Goal: Task Accomplishment & Management: Manage account settings

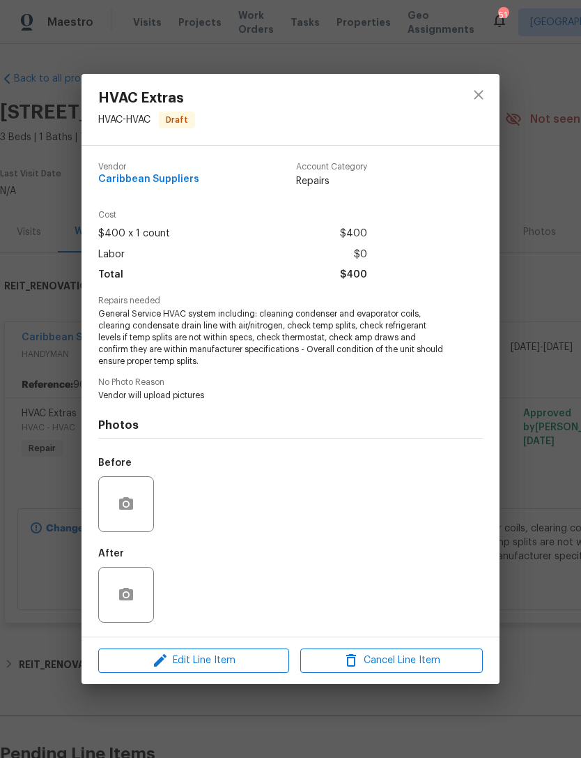
scroll to position [-48, -36]
click at [487, 90] on button "close" at bounding box center [478, 94] width 33 height 33
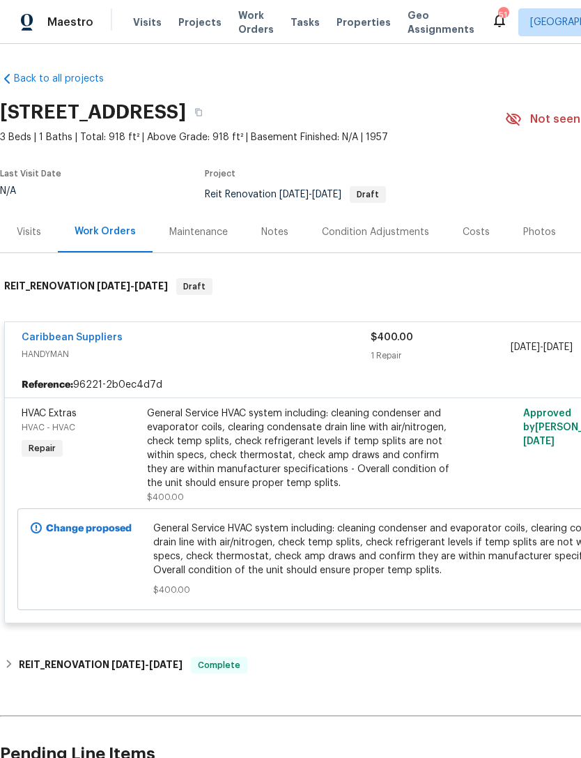
click at [288, 362] on div "Caribbean Suppliers HANDYMAN" at bounding box center [196, 346] width 349 height 33
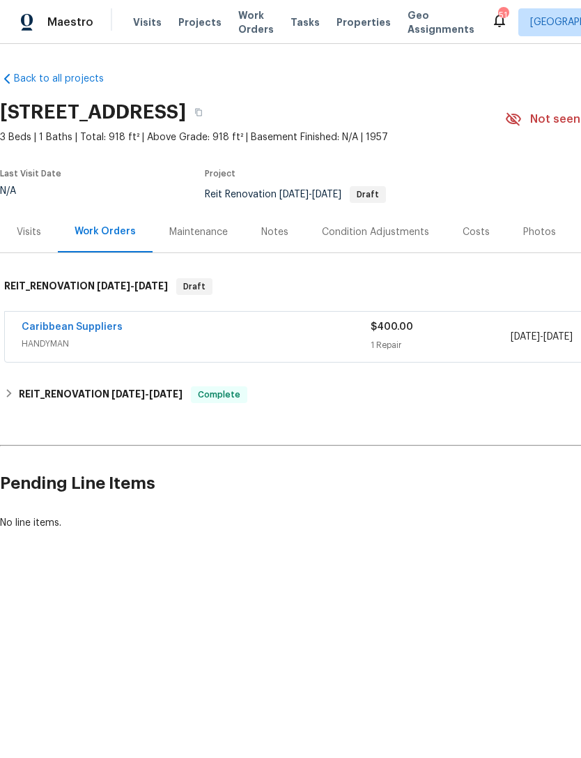
click at [274, 329] on div "Caribbean Suppliers" at bounding box center [196, 328] width 349 height 17
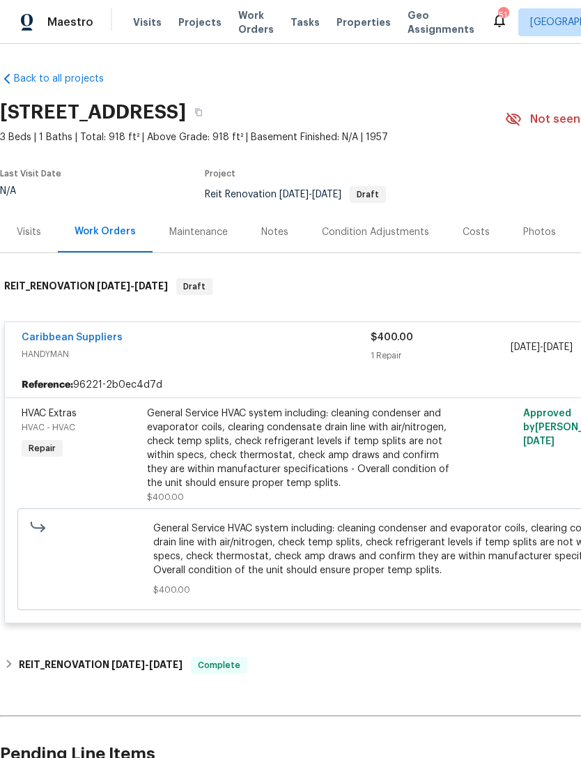
click at [275, 465] on div "General Service HVAC system including: cleaning condenser and evaporator coils,…" at bounding box center [299, 448] width 305 height 84
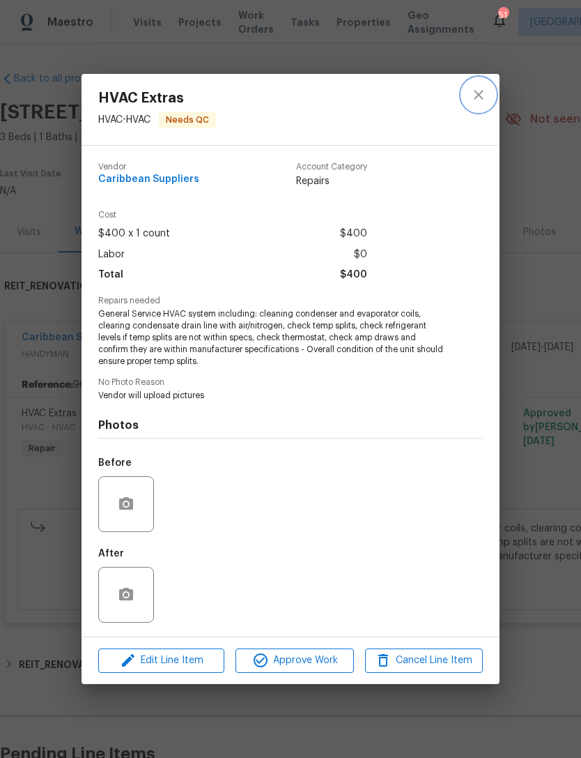
click at [479, 93] on icon "close" at bounding box center [478, 95] width 9 height 9
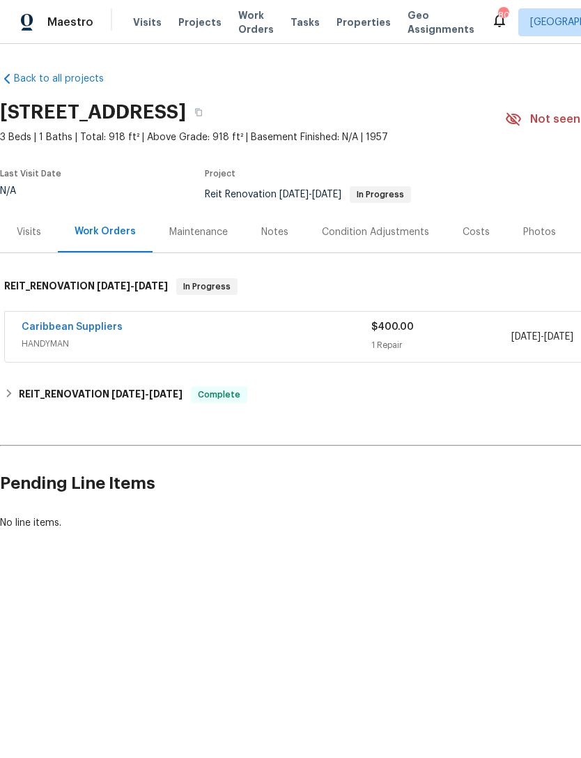
click at [300, 336] on div "Caribbean Suppliers" at bounding box center [197, 328] width 350 height 17
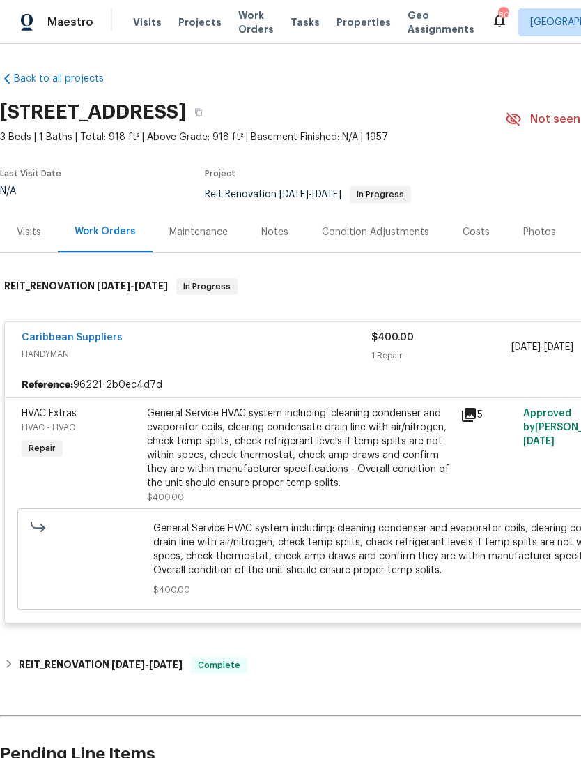
click at [256, 476] on div "General Service HVAC system including: cleaning condenser and evaporator coils,…" at bounding box center [299, 448] width 305 height 84
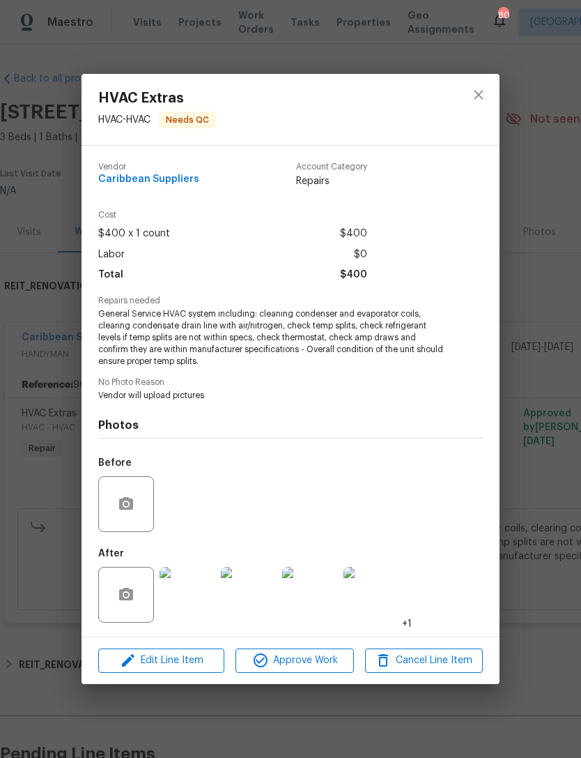
click at [188, 593] on img at bounding box center [188, 595] width 56 height 56
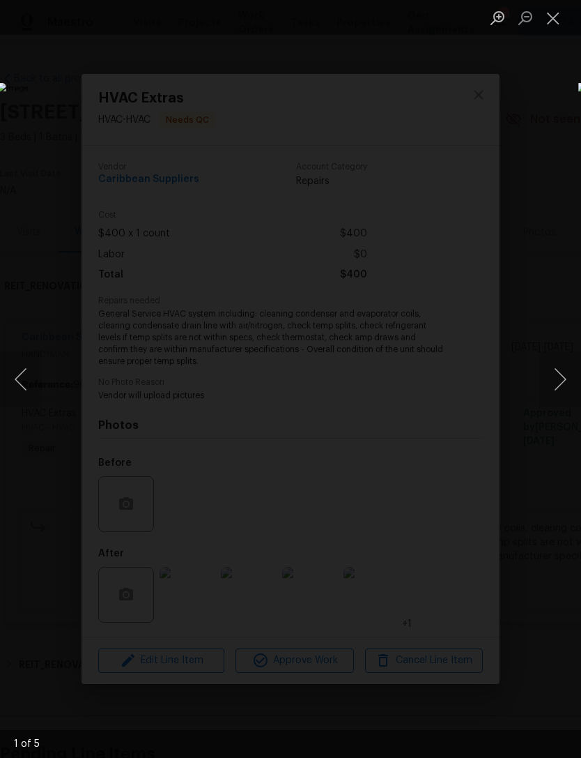
click at [557, 378] on button "Next image" at bounding box center [561, 379] width 42 height 56
click at [559, 376] on button "Next image" at bounding box center [561, 379] width 42 height 56
click at [557, 377] on button "Next image" at bounding box center [561, 379] width 42 height 56
click at [556, 381] on button "Next image" at bounding box center [561, 379] width 42 height 56
click at [555, 381] on button "Next image" at bounding box center [561, 379] width 42 height 56
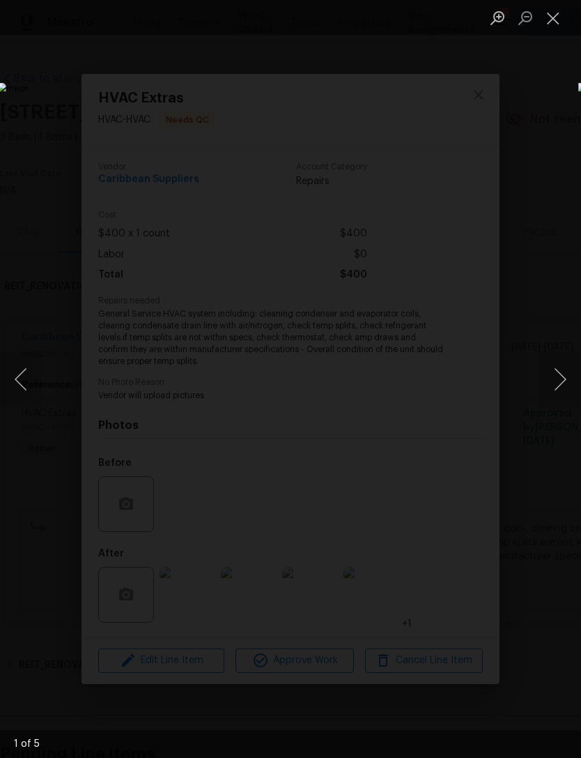
click at [559, 14] on button "Close lightbox" at bounding box center [554, 18] width 28 height 24
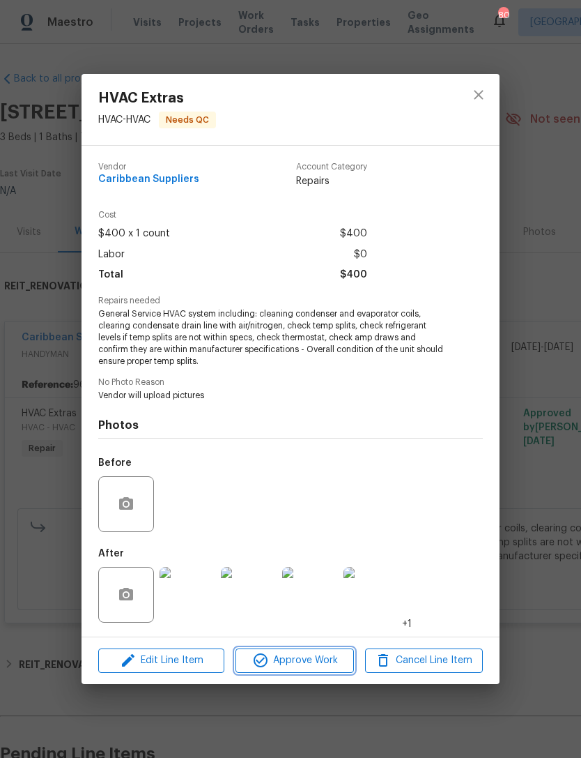
click at [309, 664] on span "Approve Work" at bounding box center [294, 660] width 109 height 17
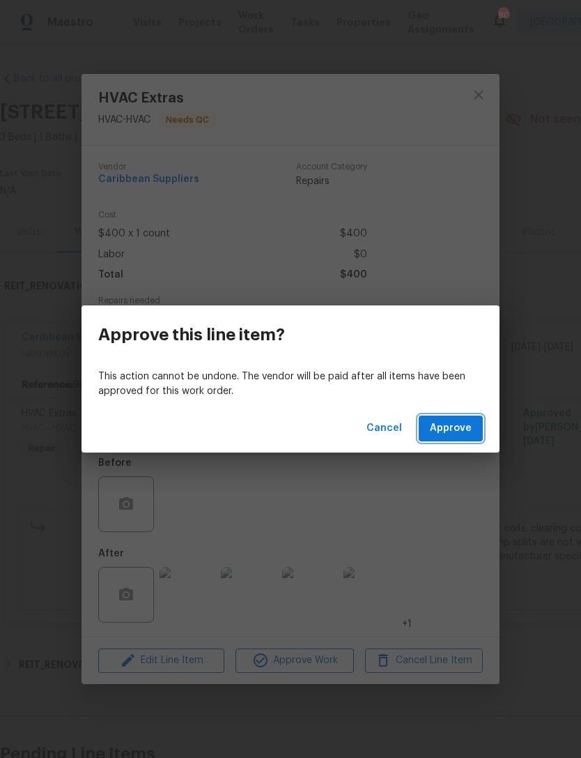
click at [455, 423] on span "Approve" at bounding box center [451, 428] width 42 height 17
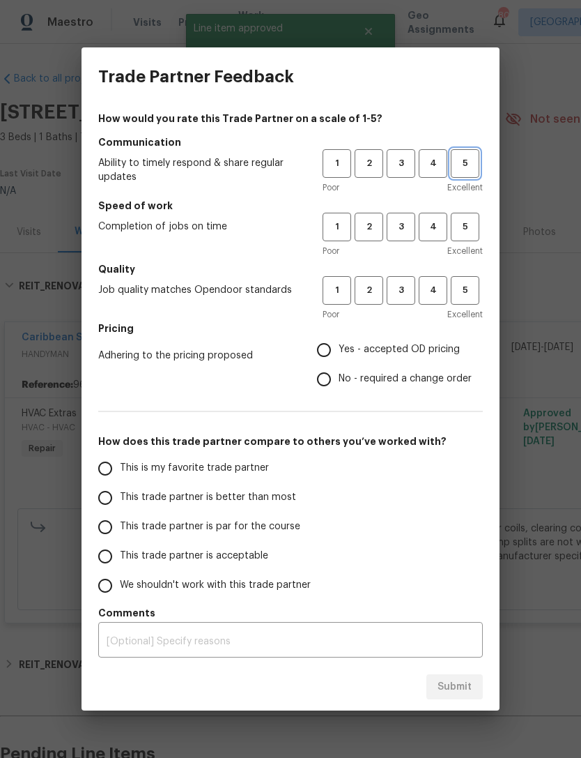
click at [455, 168] on span "5" at bounding box center [465, 163] width 26 height 16
click at [479, 220] on button "5" at bounding box center [465, 227] width 29 height 29
click at [466, 289] on span "5" at bounding box center [465, 290] width 26 height 16
click at [334, 339] on input "Yes - accepted OD pricing" at bounding box center [324, 349] width 29 height 29
radio input "true"
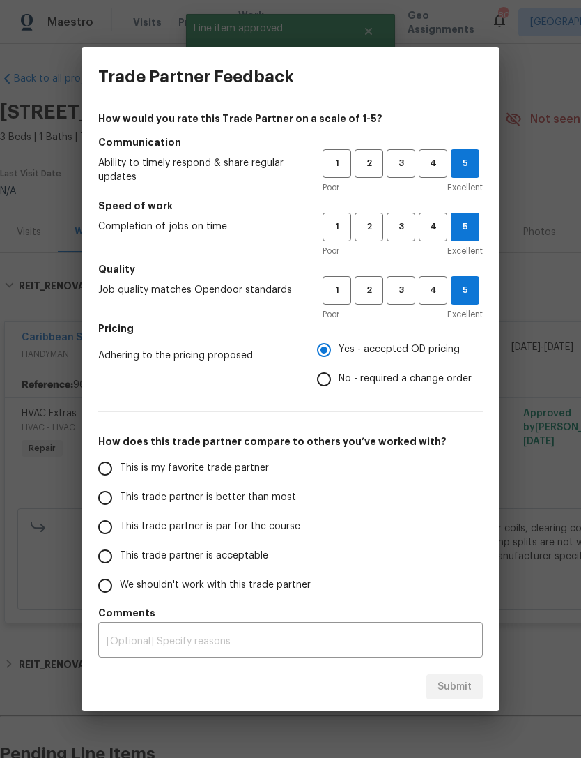
click at [107, 494] on input "This trade partner is better than most" at bounding box center [105, 497] width 29 height 29
click at [454, 683] on span "Submit" at bounding box center [455, 686] width 34 height 17
radio input "true"
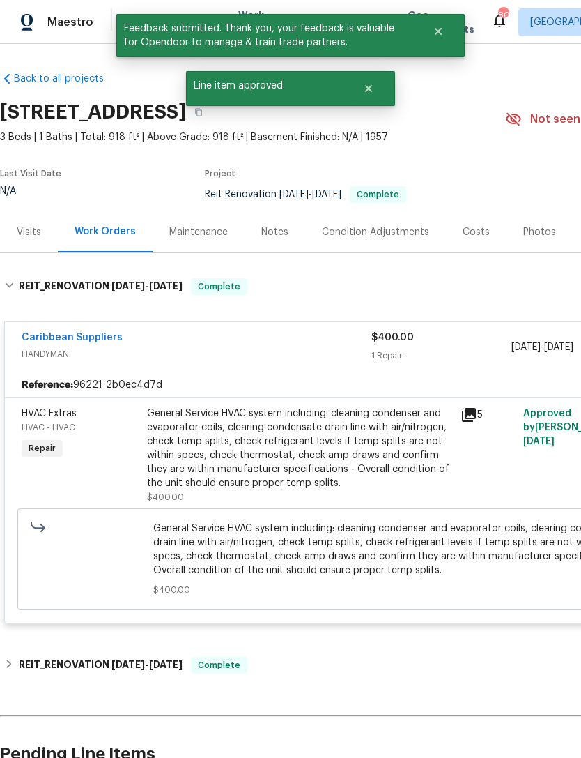
radio input "false"
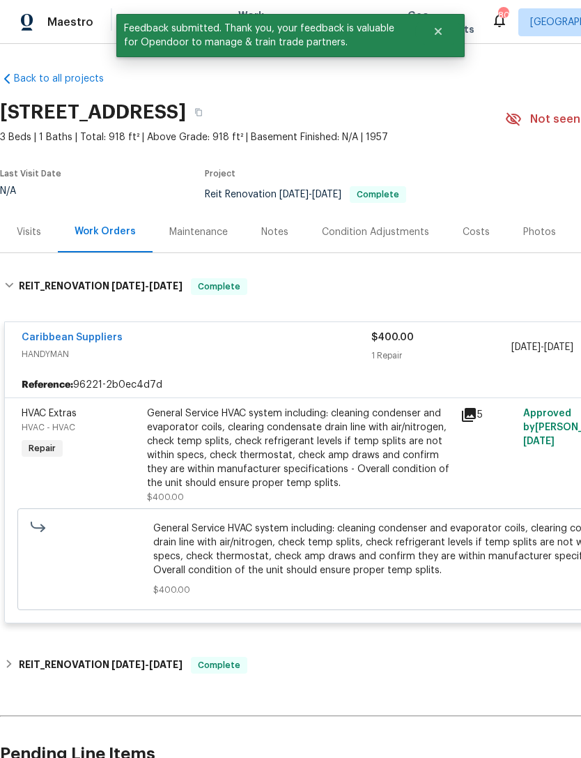
click at [435, 114] on div "[STREET_ADDRESS]" at bounding box center [252, 112] width 505 height 36
click at [443, 29] on icon "Close" at bounding box center [438, 31] width 11 height 11
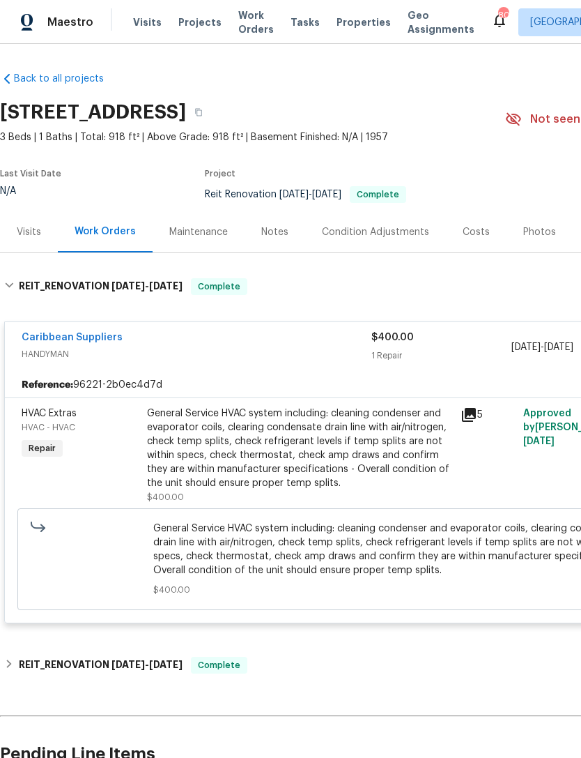
click at [190, 20] on span "Projects" at bounding box center [199, 22] width 43 height 14
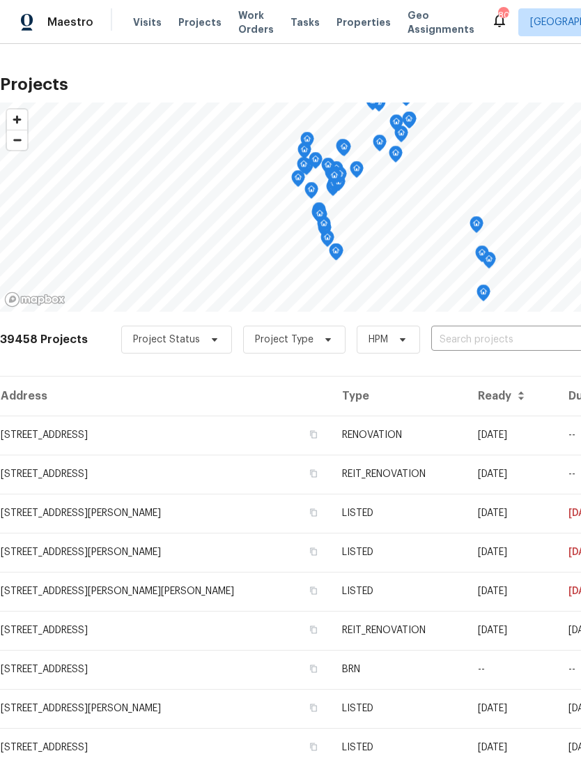
click at [507, 339] on input "text" at bounding box center [511, 340] width 160 height 22
type input "14054"
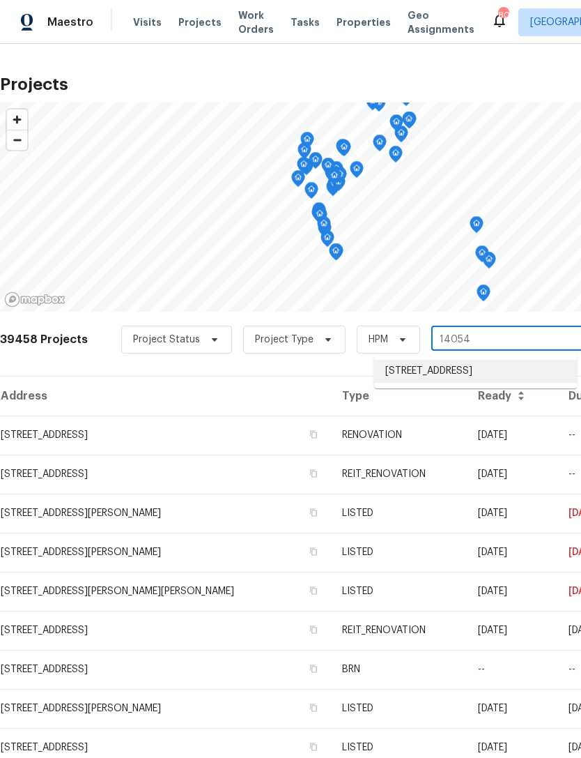
click at [461, 372] on li "[STREET_ADDRESS]" at bounding box center [475, 371] width 203 height 23
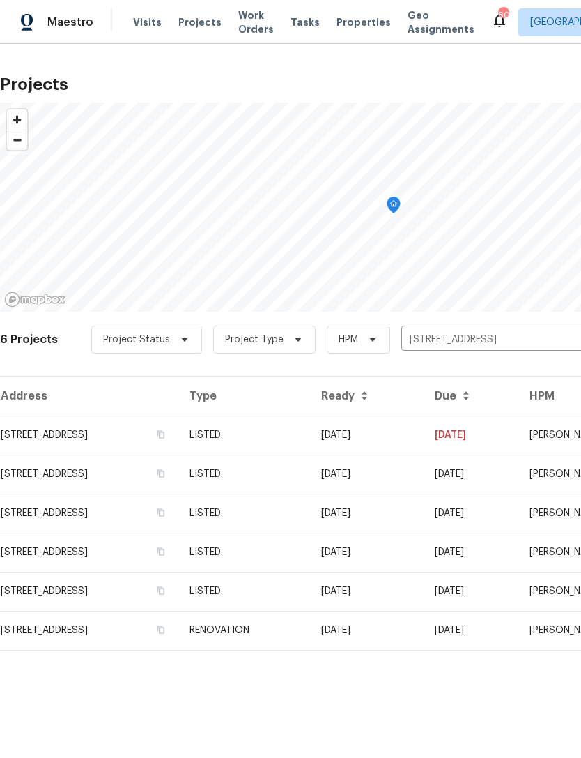
click at [310, 434] on td "LISTED" at bounding box center [244, 434] width 132 height 39
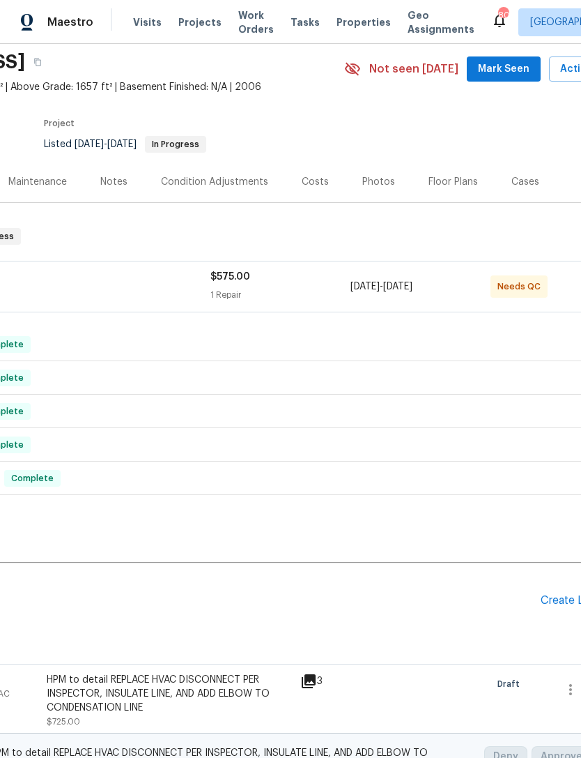
scroll to position [49, 156]
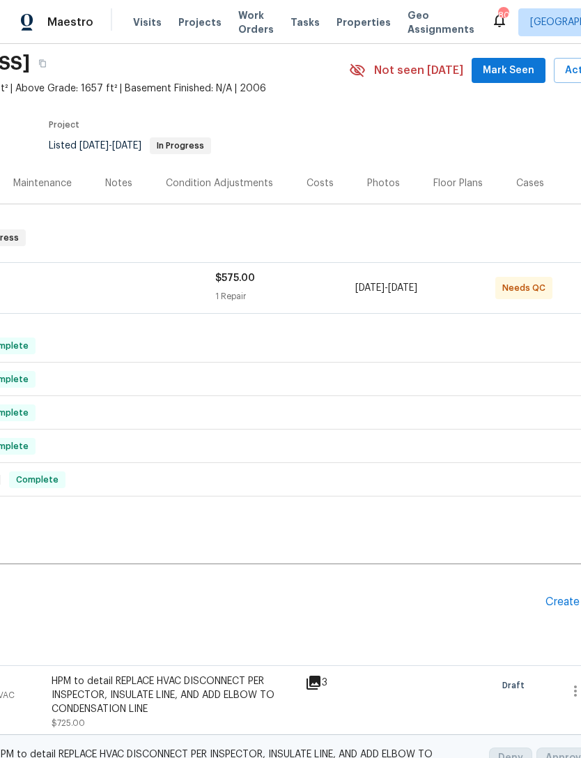
click at [305, 279] on div "$575.00" at bounding box center [285, 278] width 140 height 14
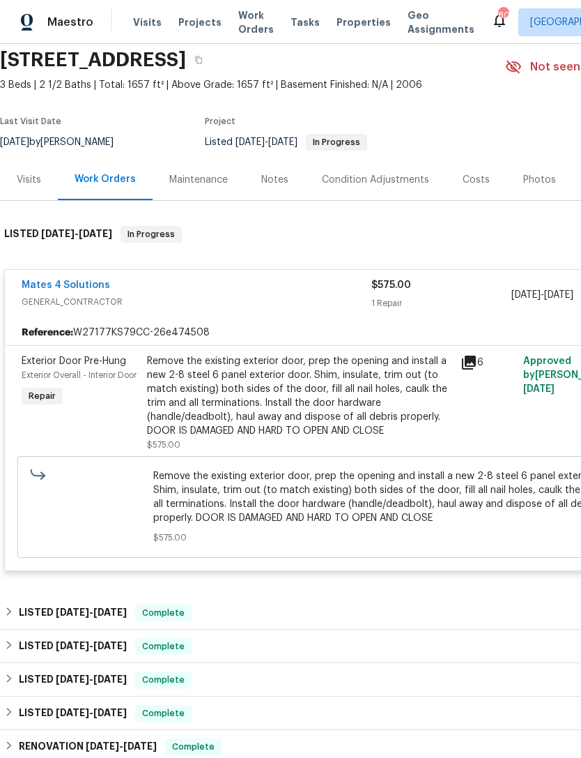
scroll to position [52, 0]
click at [309, 417] on div "Remove the existing exterior door, prep the opening and install a new 2-8 steel…" at bounding box center [299, 396] width 305 height 84
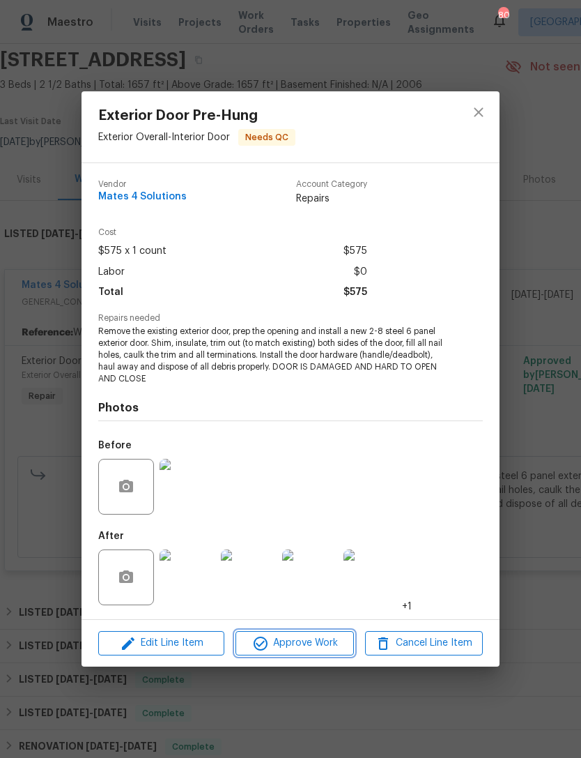
click at [319, 641] on span "Approve Work" at bounding box center [294, 642] width 109 height 17
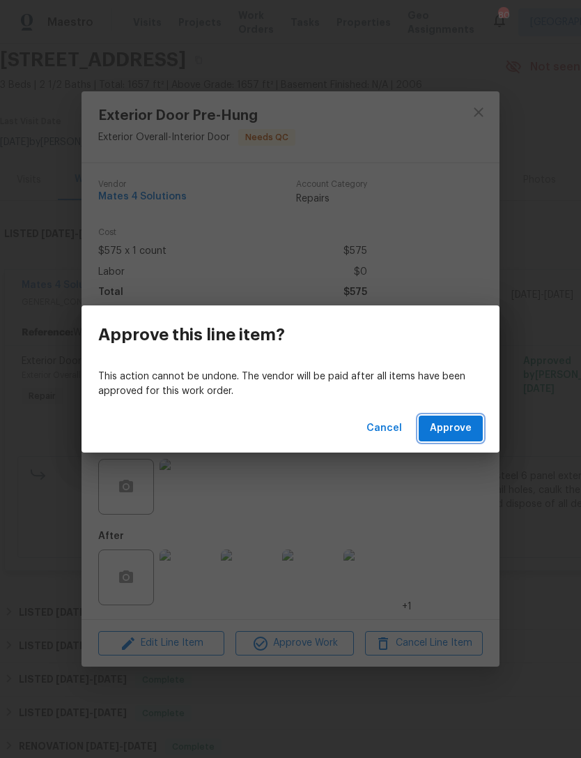
click at [452, 424] on span "Approve" at bounding box center [451, 428] width 42 height 17
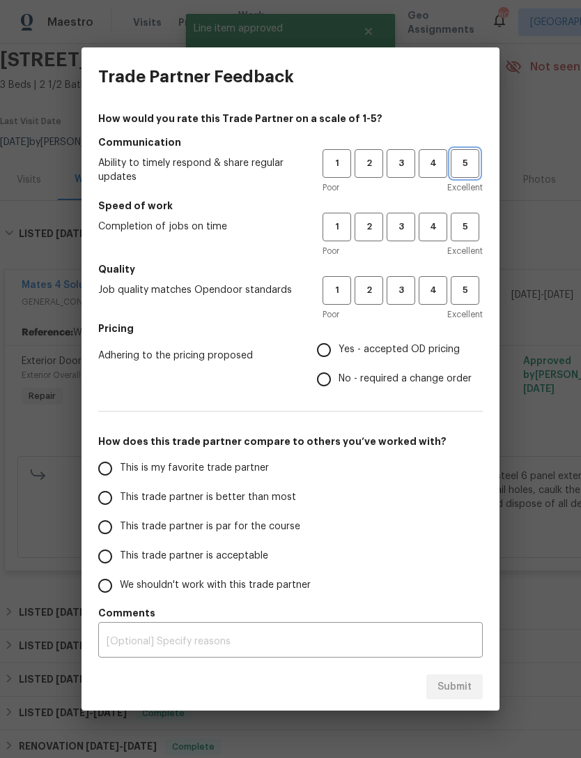
click at [474, 165] on span "5" at bounding box center [465, 163] width 26 height 16
click at [468, 234] on span "5" at bounding box center [465, 227] width 26 height 16
click at [474, 303] on button "5" at bounding box center [465, 290] width 29 height 29
click at [327, 342] on input "Yes - accepted OD pricing" at bounding box center [324, 349] width 29 height 29
radio input "true"
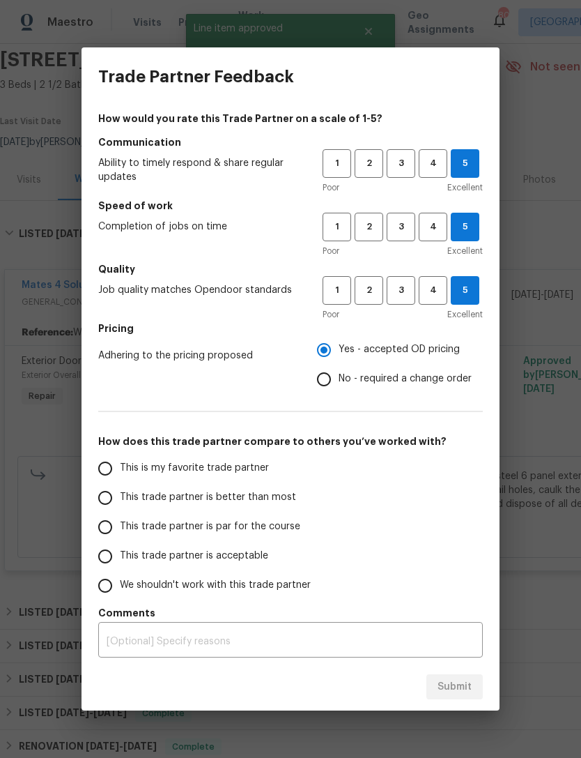
click at [106, 463] on input "This is my favorite trade partner" at bounding box center [105, 468] width 29 height 29
click at [452, 682] on span "Submit" at bounding box center [455, 686] width 34 height 17
radio input "true"
radio input "false"
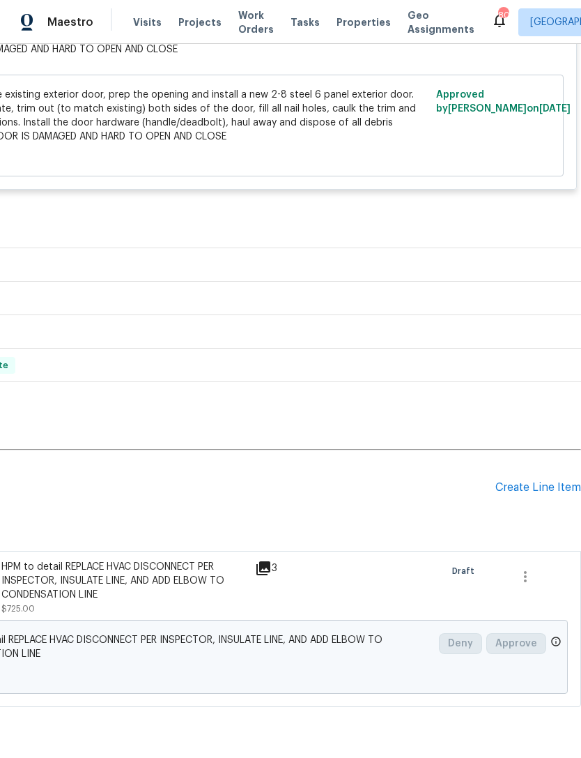
scroll to position [434, 206]
click at [540, 491] on div "Create Line Item" at bounding box center [539, 487] width 86 height 13
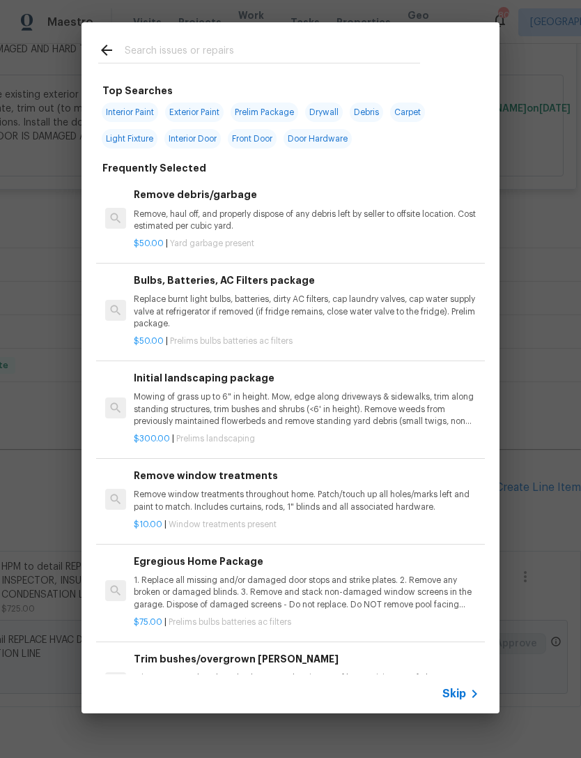
click at [254, 54] on input "text" at bounding box center [273, 52] width 296 height 21
type input "Hvac"
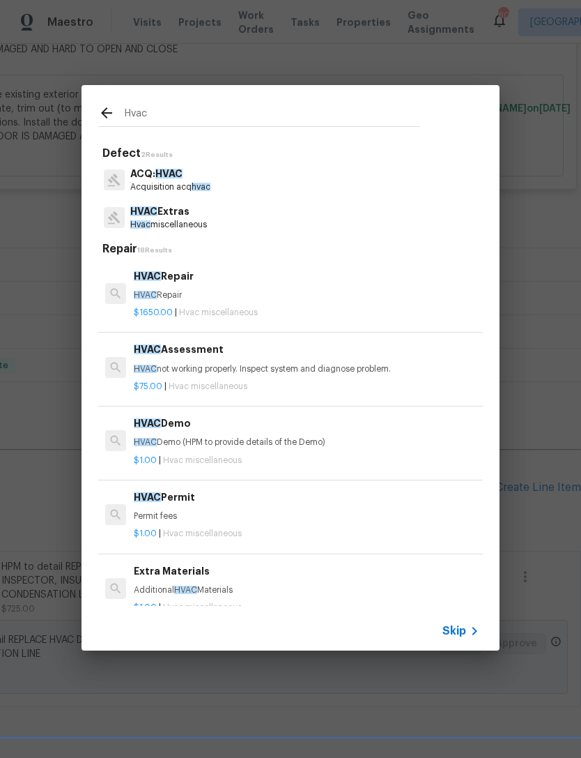
click at [174, 211] on p "HVAC Extras" at bounding box center [168, 211] width 77 height 15
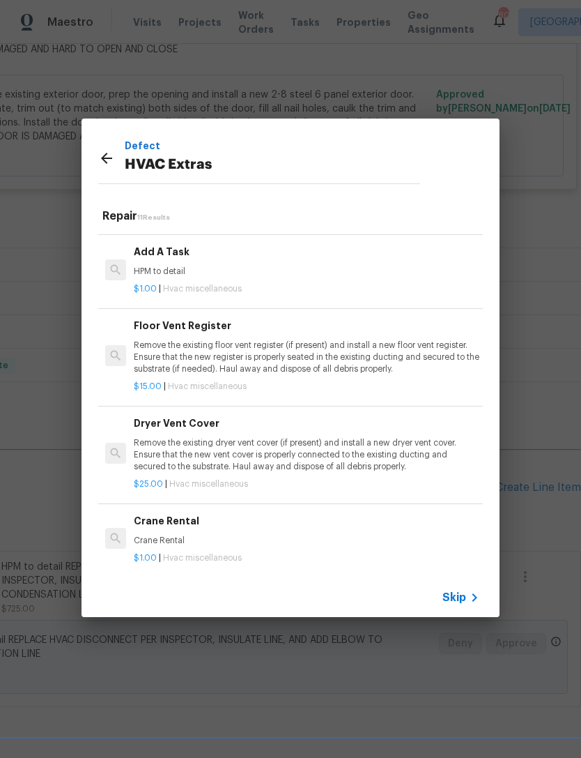
scroll to position [553, 0]
click at [105, 153] on icon at bounding box center [106, 158] width 17 height 17
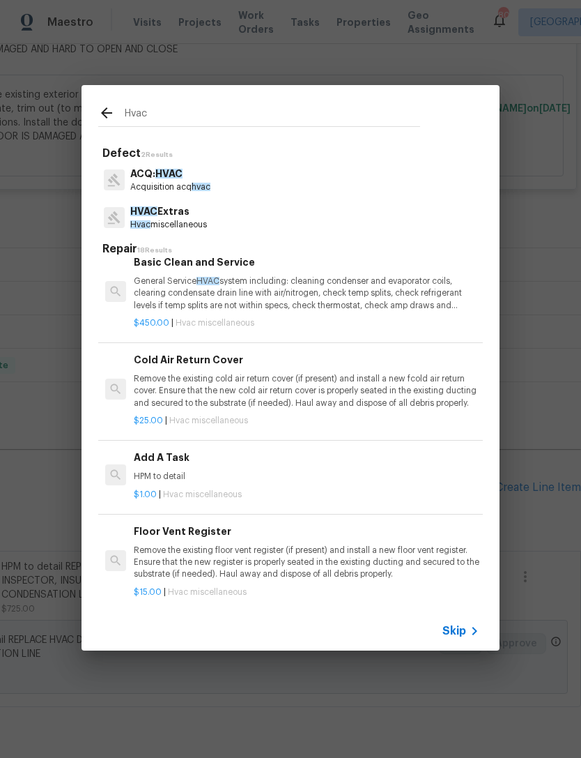
click at [220, 108] on input "Hvac" at bounding box center [273, 115] width 296 height 21
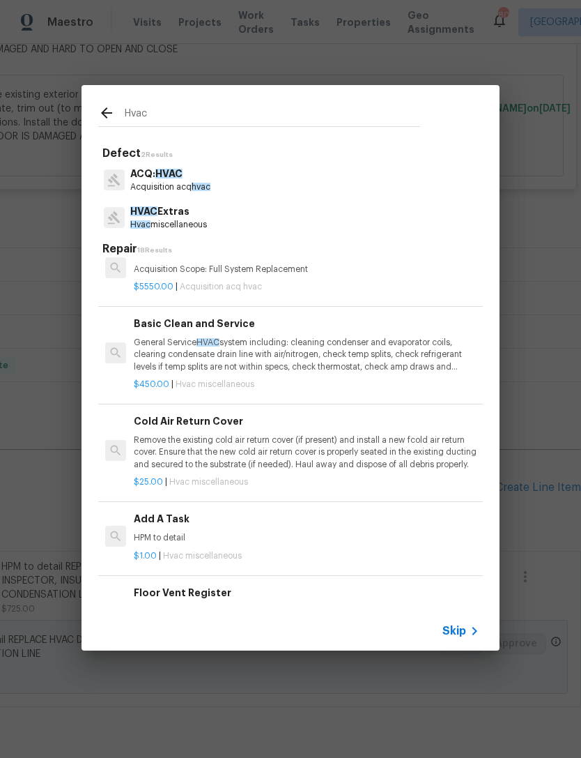
scroll to position [461, -1]
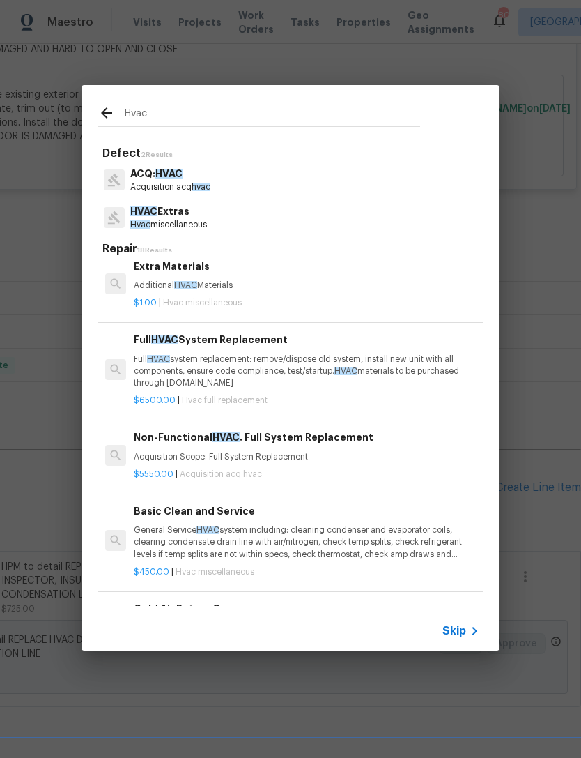
click at [243, 176] on div "ACQ: HVAC Acquisition acq hvac" at bounding box center [290, 180] width 385 height 38
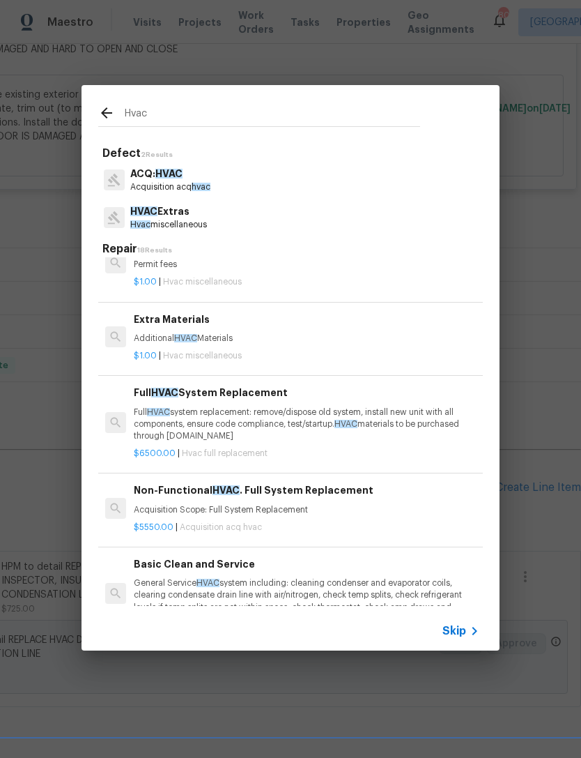
scroll to position [251, 0]
click at [263, 417] on p "Full HVAC system replacement: remove/dispose old system, install new unit with …" at bounding box center [307, 425] width 346 height 36
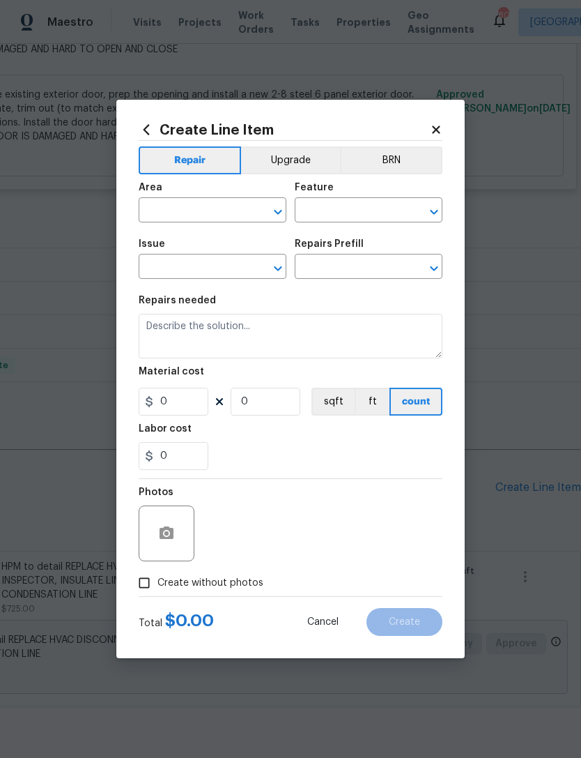
type input "HVAC"
type input "Full replacement"
type input "Full HVAC System Replacement $6,500.00"
type textarea "Full HVAC system replacement: remove/dispose old system, install new unit with …"
type input "6500"
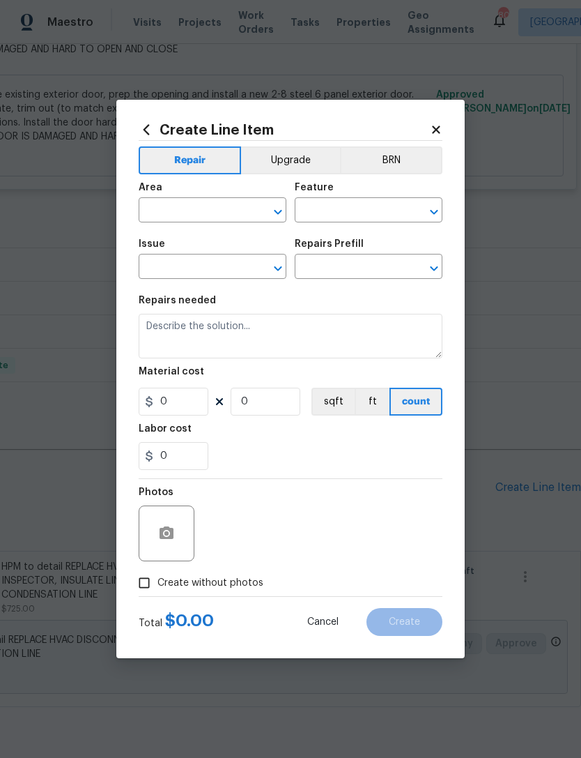
type input "1"
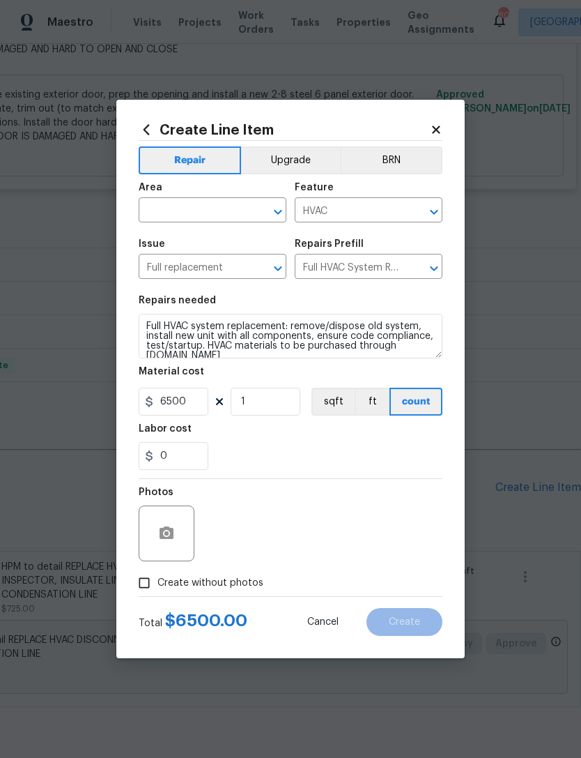
click at [220, 192] on div "Area" at bounding box center [213, 192] width 148 height 18
click at [220, 194] on div "Area" at bounding box center [213, 192] width 148 height 18
click at [212, 195] on div "Area" at bounding box center [213, 192] width 148 height 18
click at [203, 201] on input "text" at bounding box center [193, 212] width 109 height 22
click at [207, 201] on input "text" at bounding box center [193, 212] width 109 height 22
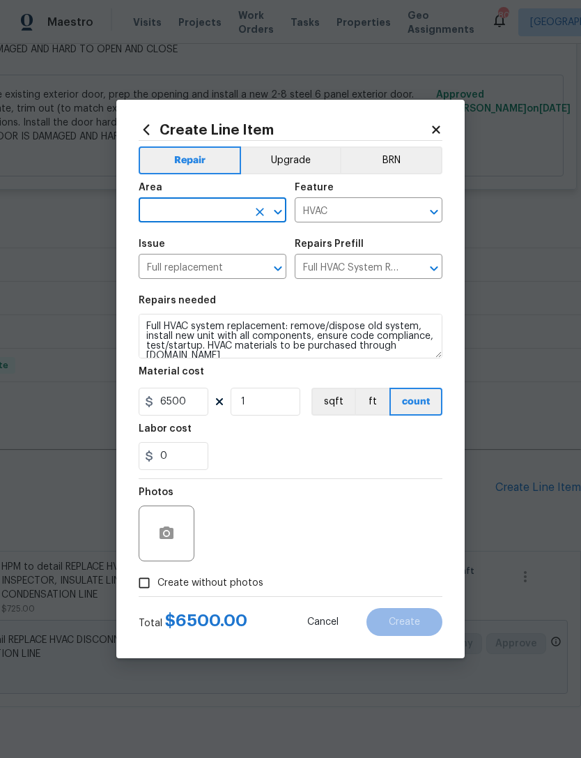
click at [205, 198] on div "Area" at bounding box center [213, 192] width 148 height 18
click at [191, 212] on input "text" at bounding box center [193, 212] width 109 height 22
click at [159, 247] on li "HVAC" at bounding box center [213, 242] width 148 height 23
type input "HVAC"
click at [194, 401] on input "6500" at bounding box center [174, 402] width 70 height 28
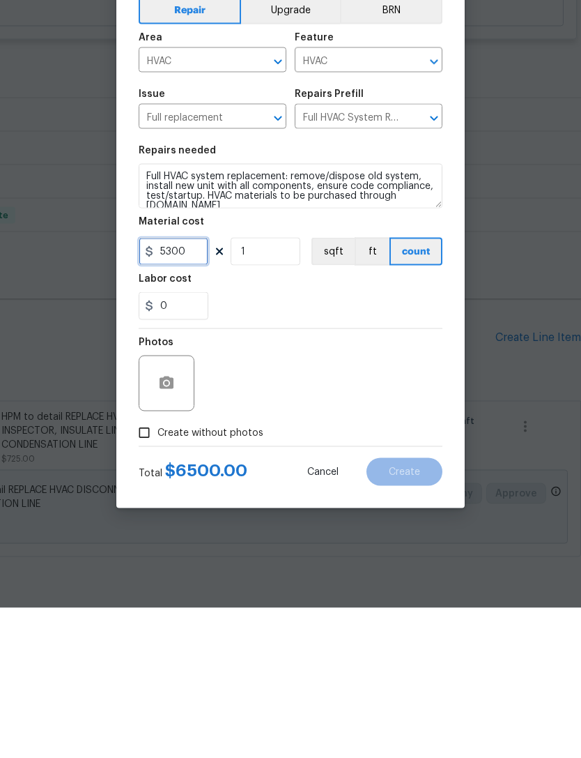
type input "5300"
click at [169, 517] on button "button" at bounding box center [166, 533] width 33 height 33
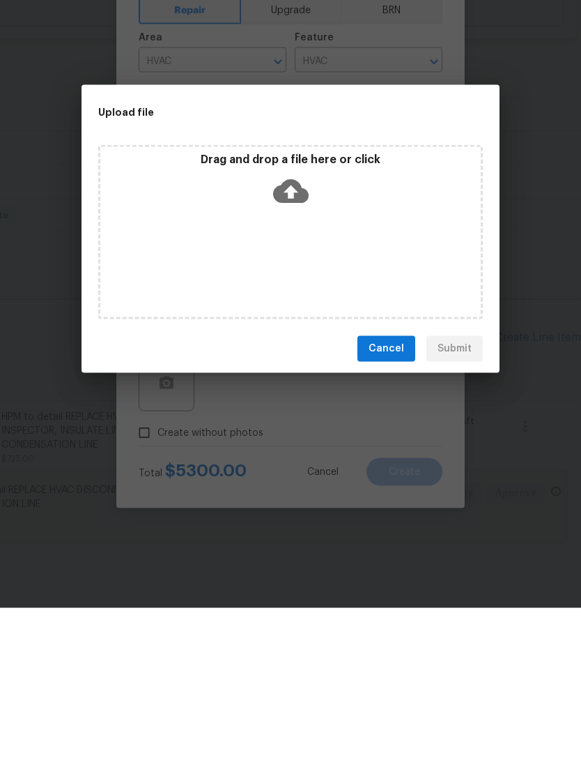
scroll to position [45, 0]
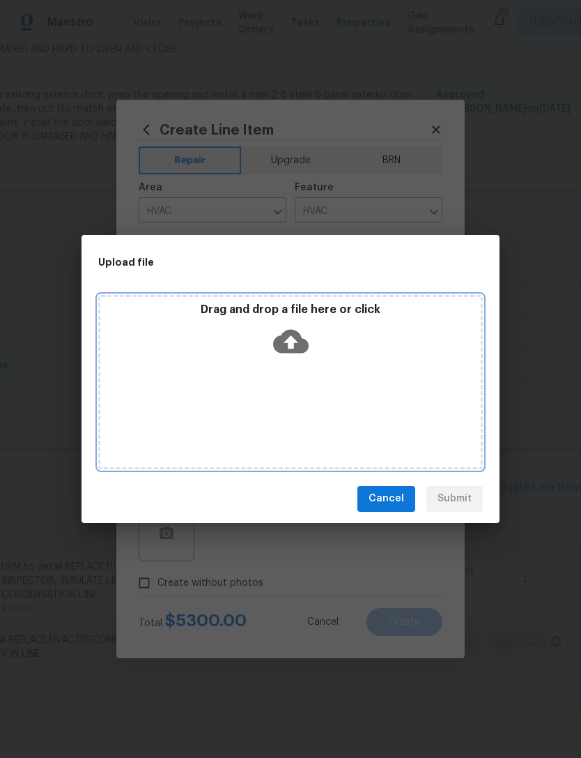
click at [301, 342] on icon at bounding box center [291, 341] width 36 height 24
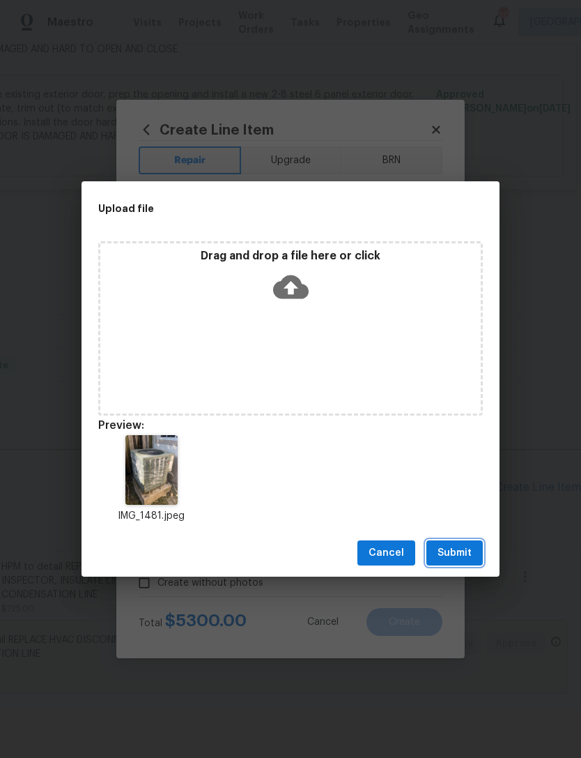
click at [457, 553] on span "Submit" at bounding box center [455, 552] width 34 height 17
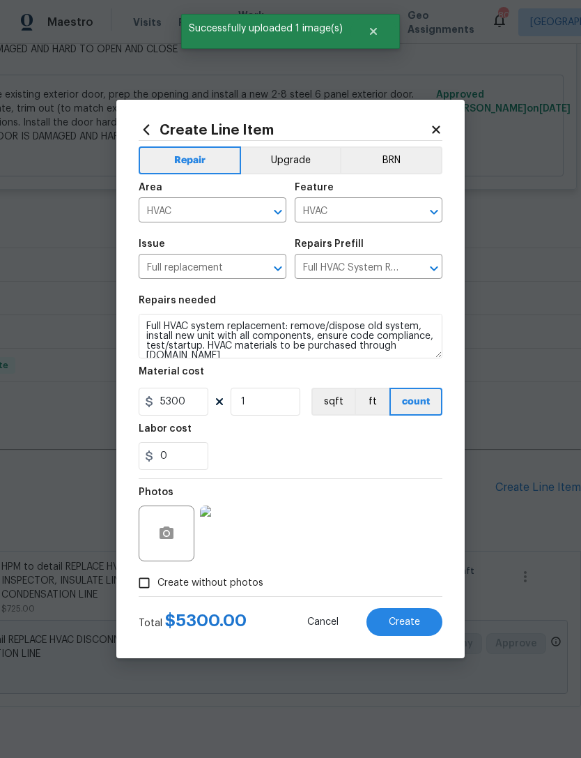
click at [408, 627] on span "Create" at bounding box center [404, 622] width 31 height 10
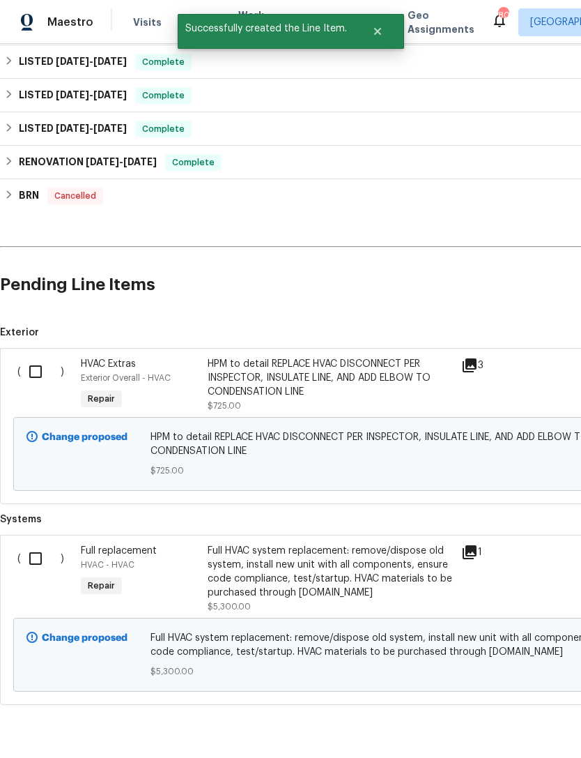
scroll to position [635, 0]
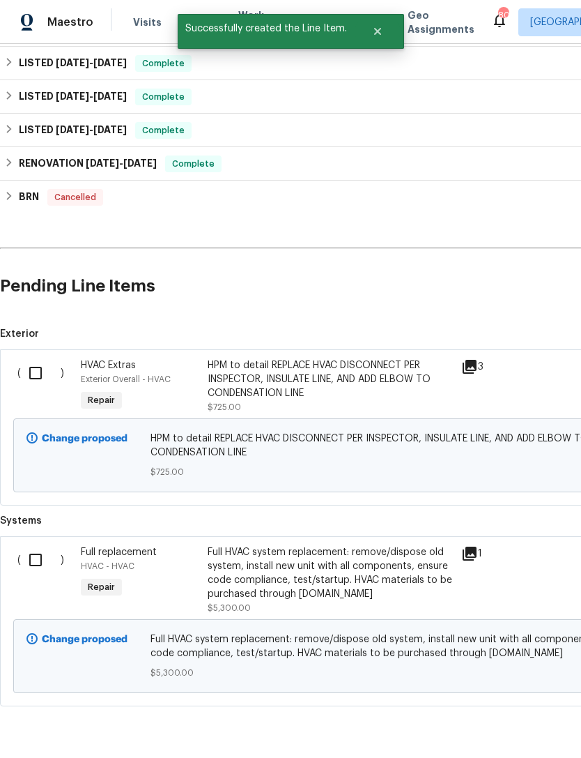
click at [35, 545] on input "checkbox" at bounding box center [41, 559] width 40 height 29
checkbox input "true"
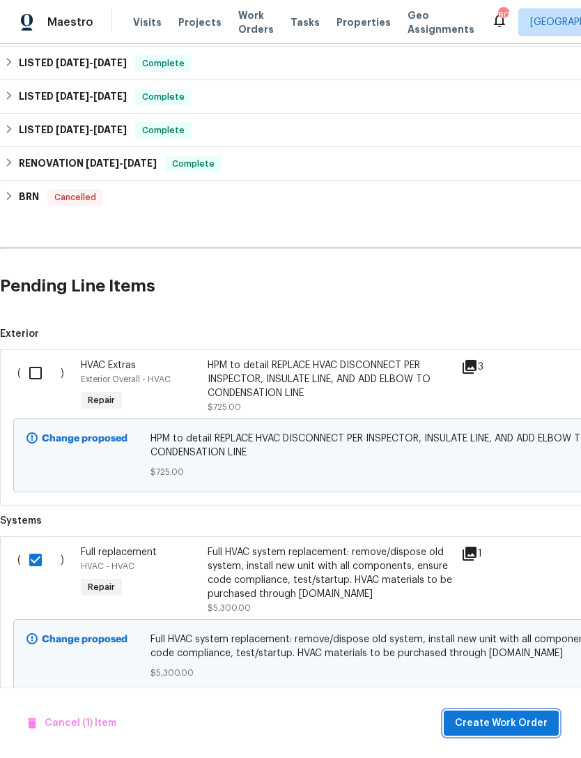
click at [507, 721] on span "Create Work Order" at bounding box center [501, 723] width 93 height 17
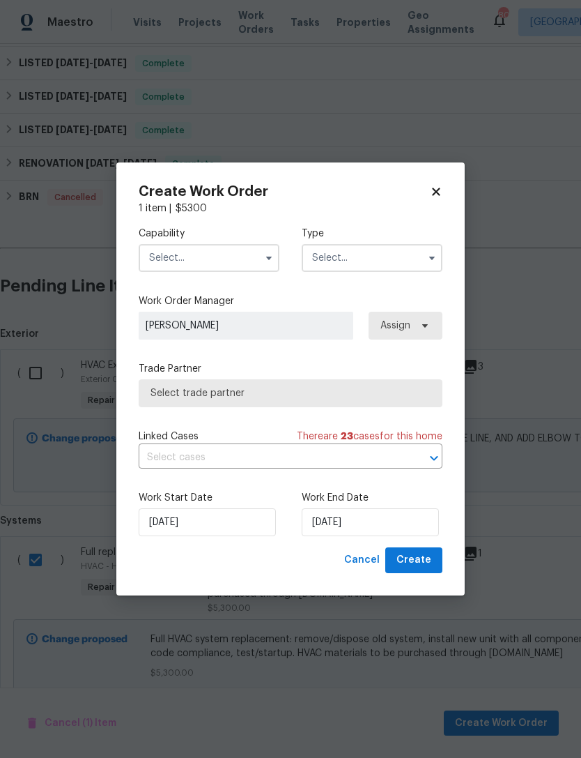
click at [213, 263] on input "text" at bounding box center [209, 258] width 141 height 28
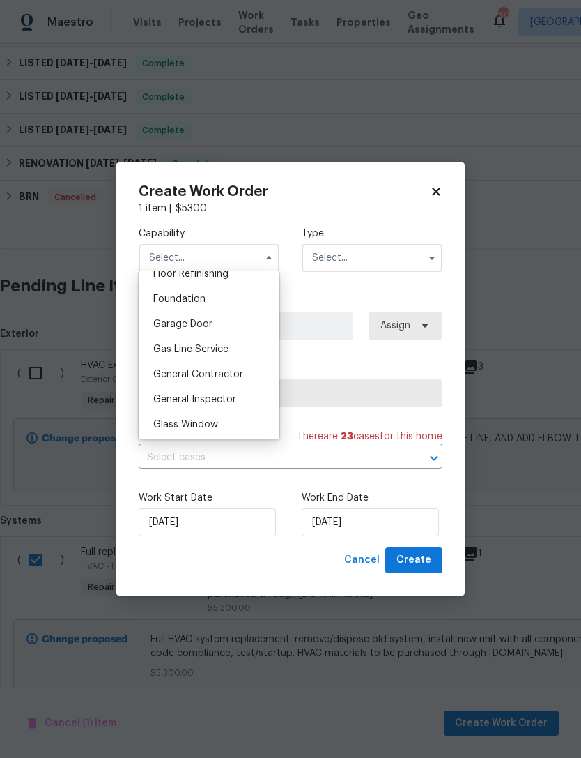
scroll to position [588, 0]
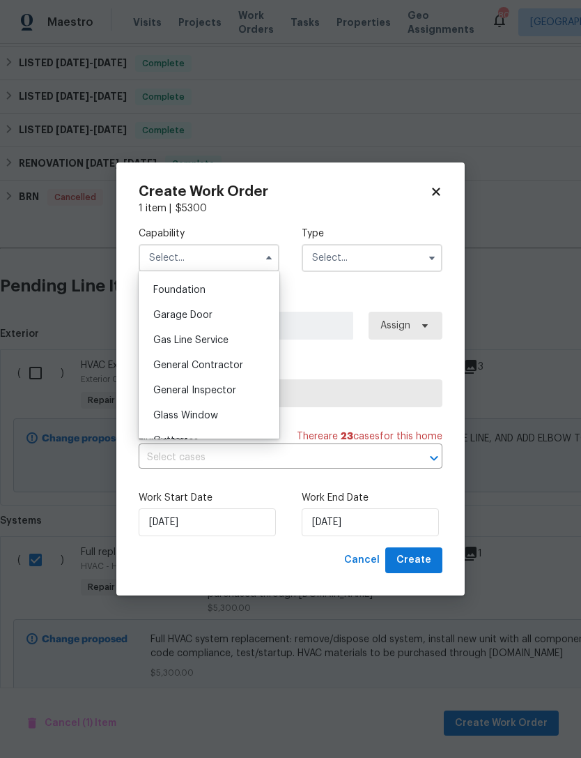
click at [223, 364] on span "General Contractor" at bounding box center [198, 365] width 90 height 10
type input "General Contractor"
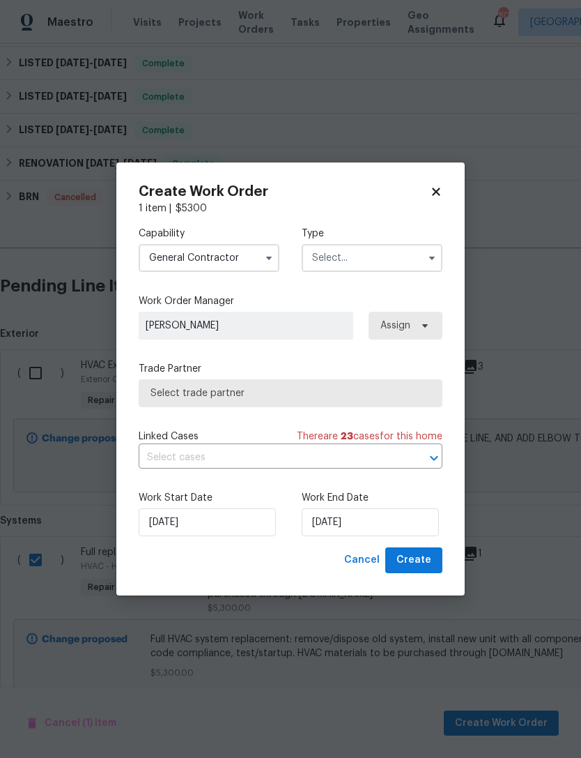
click at [378, 258] on input "text" at bounding box center [372, 258] width 141 height 28
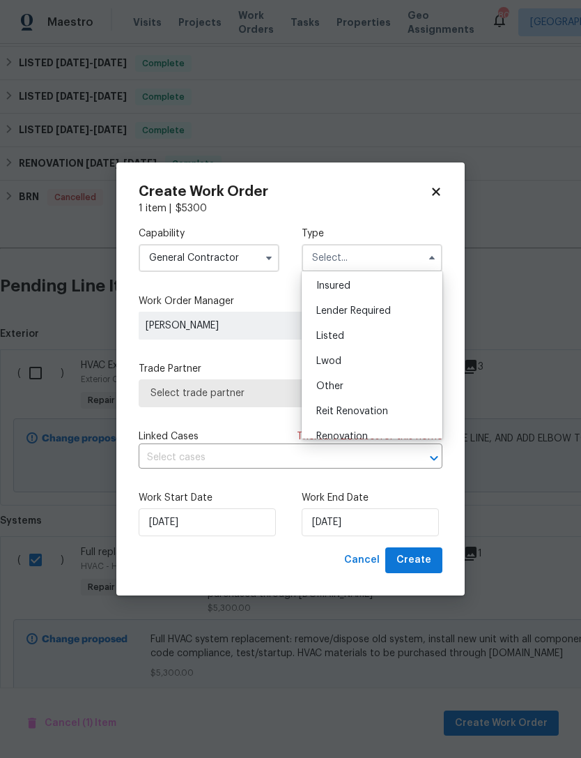
scroll to position [79, 0]
click at [384, 331] on div "Listed" at bounding box center [372, 333] width 134 height 25
type input "Listed"
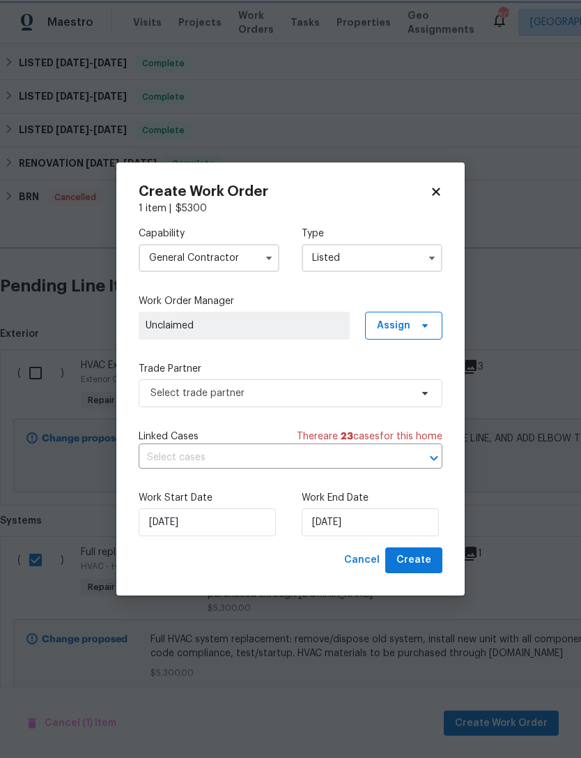
scroll to position [0, 0]
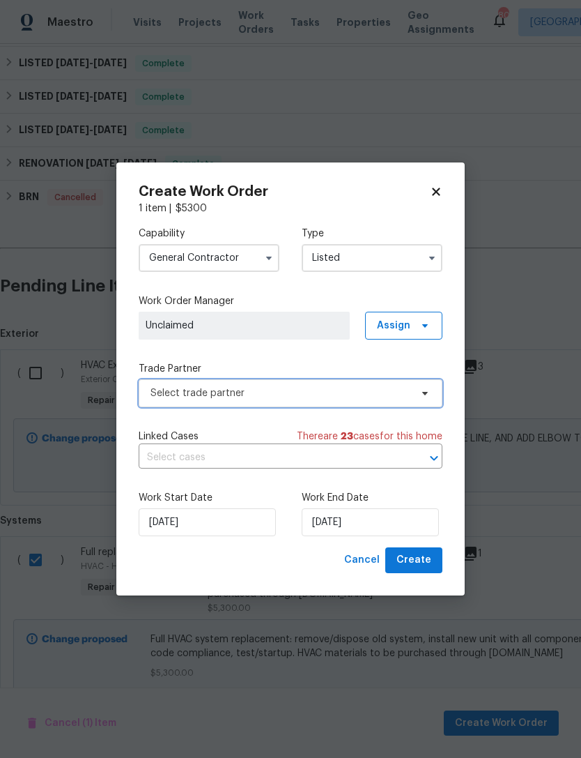
click at [363, 394] on span "Select trade partner" at bounding box center [281, 393] width 260 height 14
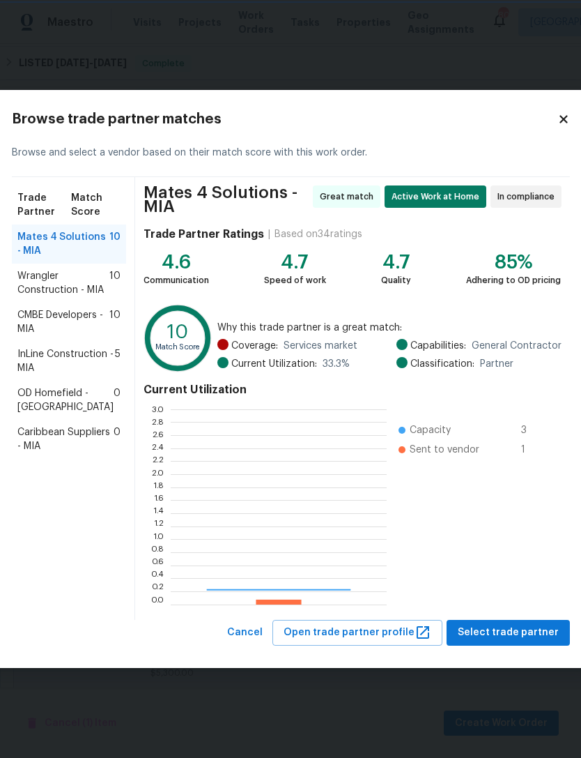
scroll to position [195, 216]
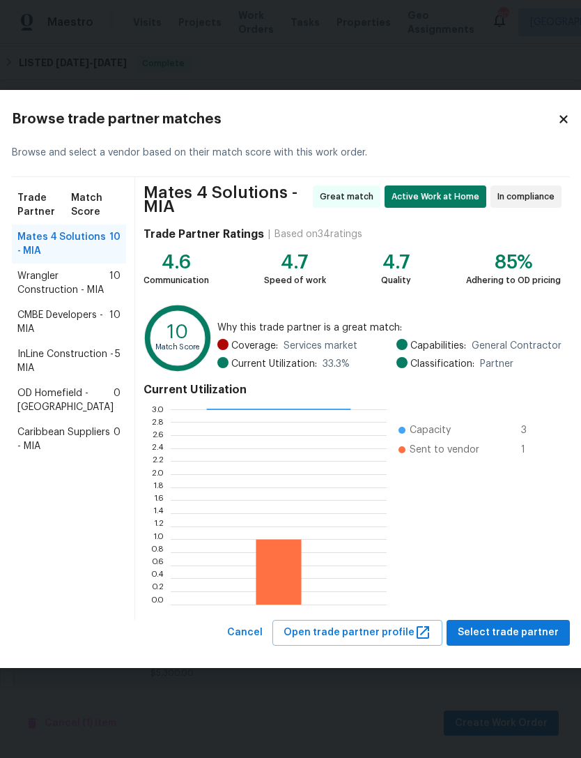
click at [560, 119] on icon at bounding box center [564, 120] width 8 height 8
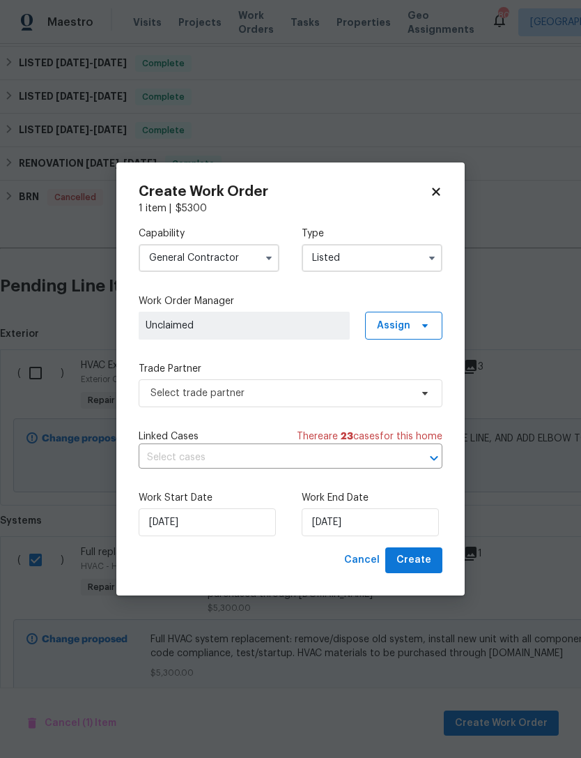
click at [234, 252] on input "General Contractor" at bounding box center [209, 258] width 141 height 28
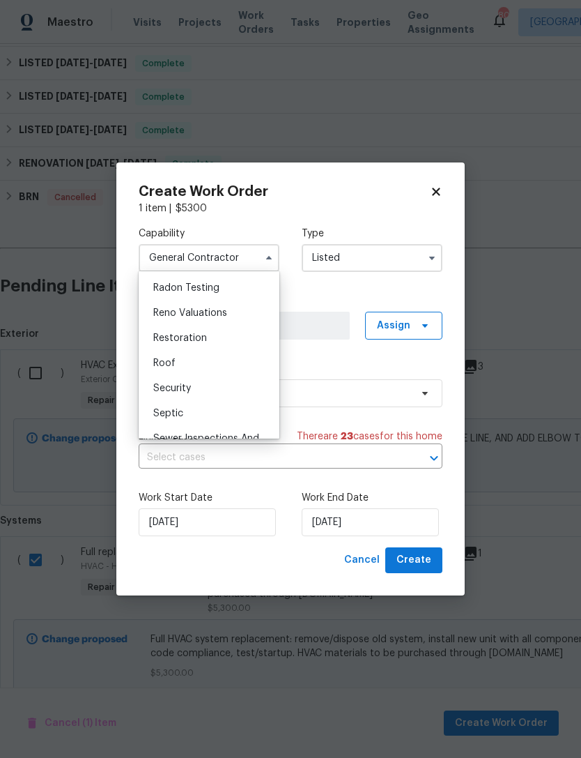
scroll to position [1350, 0]
click at [225, 358] on div "Roof" at bounding box center [209, 359] width 134 height 25
type input "Roof"
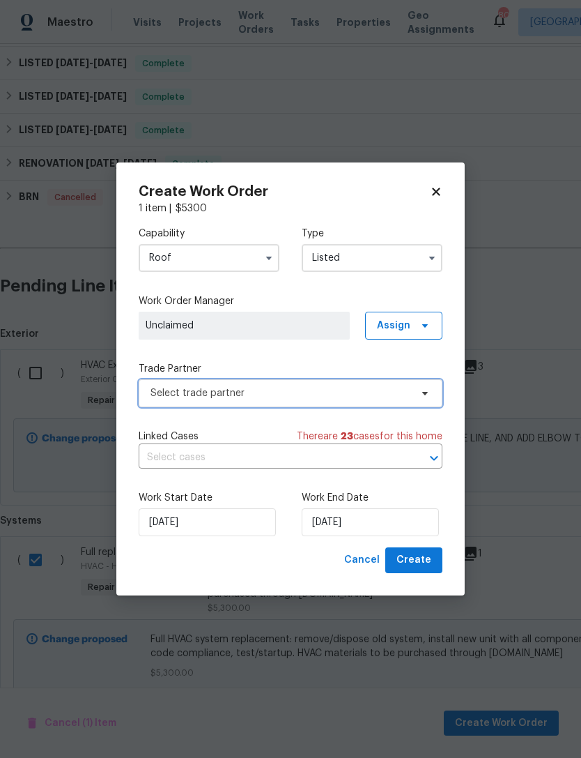
click at [240, 395] on span "Select trade partner" at bounding box center [281, 393] width 260 height 14
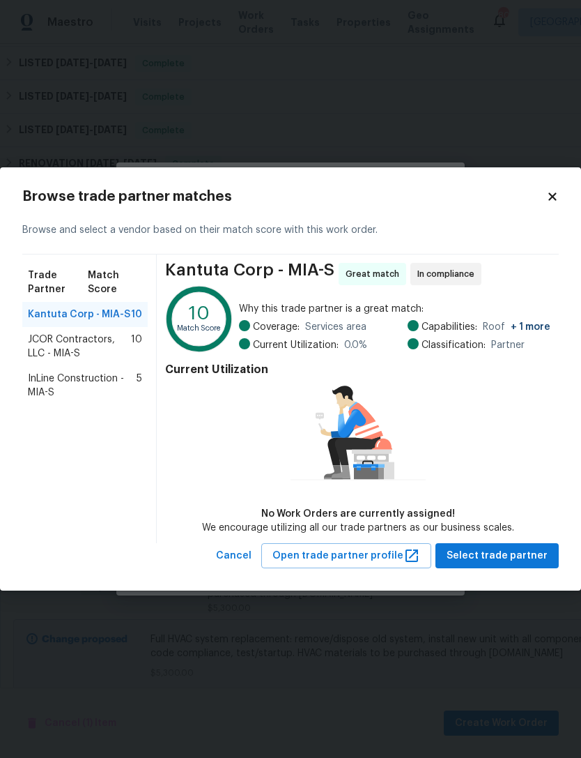
click at [79, 337] on span "JCOR Contractors, LLC - MIA-S" at bounding box center [79, 347] width 103 height 28
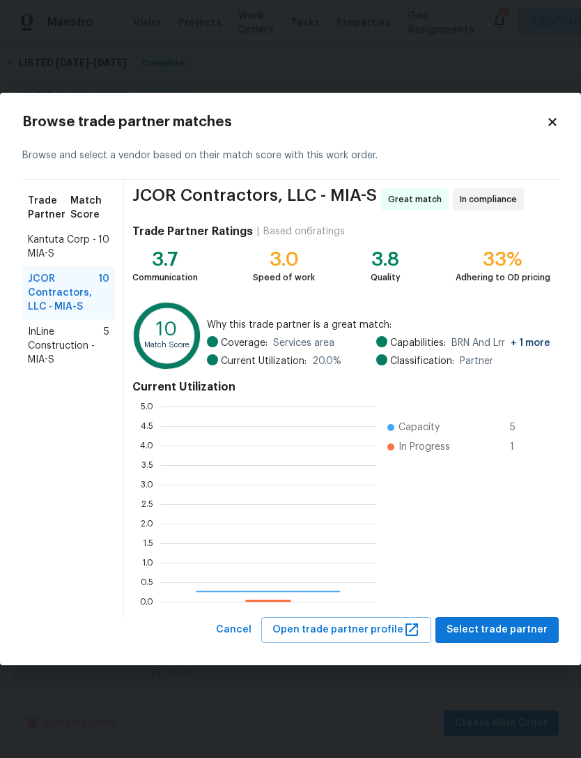
scroll to position [195, 216]
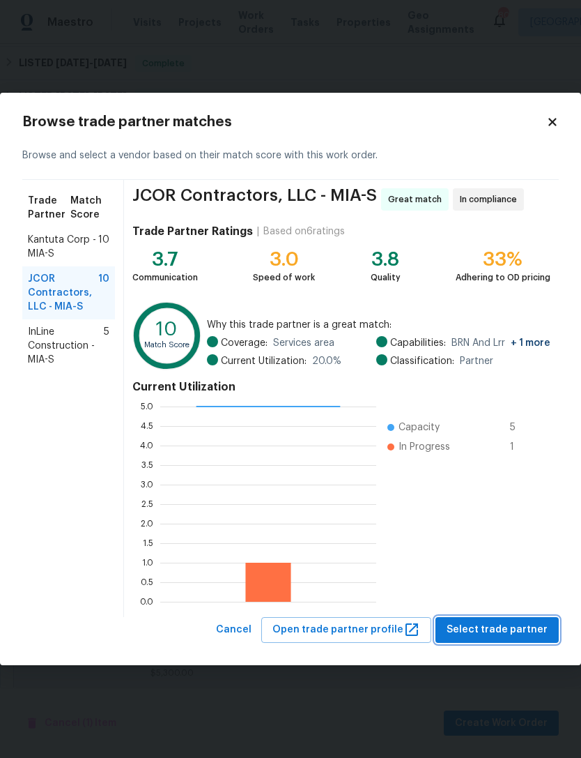
click at [524, 631] on span "Select trade partner" at bounding box center [497, 629] width 101 height 17
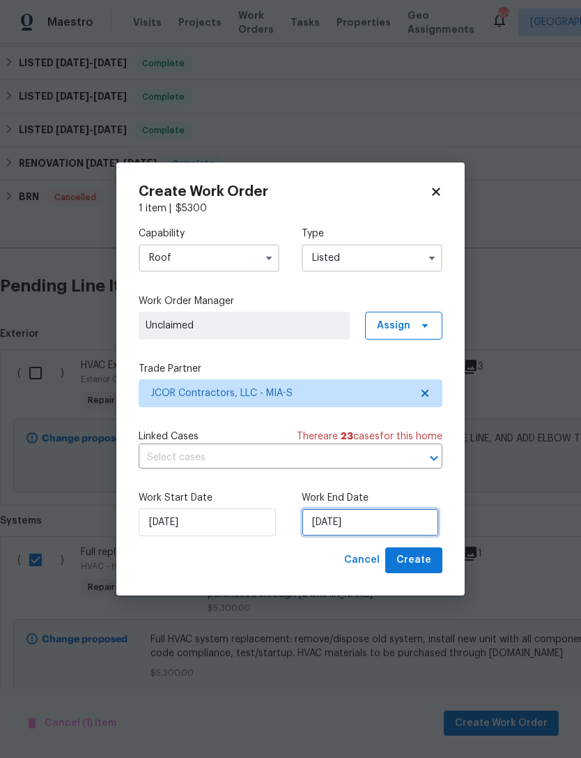
click at [371, 520] on input "[DATE]" at bounding box center [370, 522] width 137 height 28
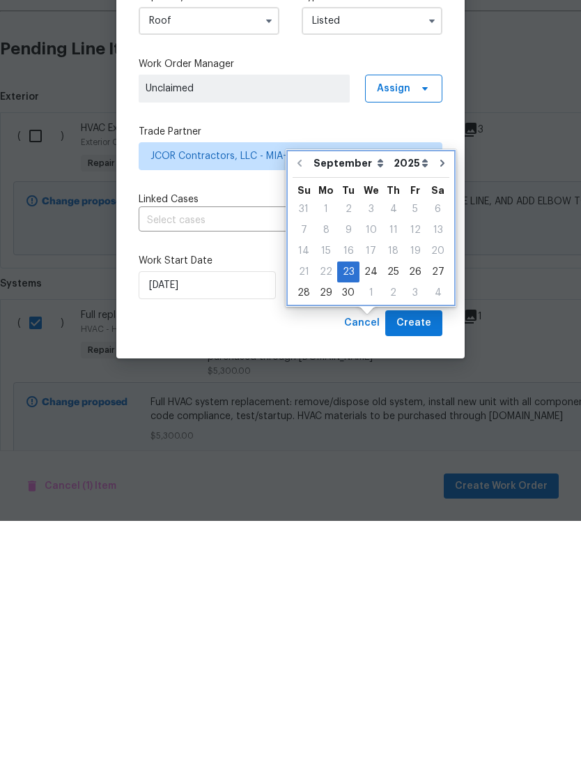
click at [432, 386] on button "Go to next month" at bounding box center [442, 400] width 21 height 28
type input "[DATE]"
select select "9"
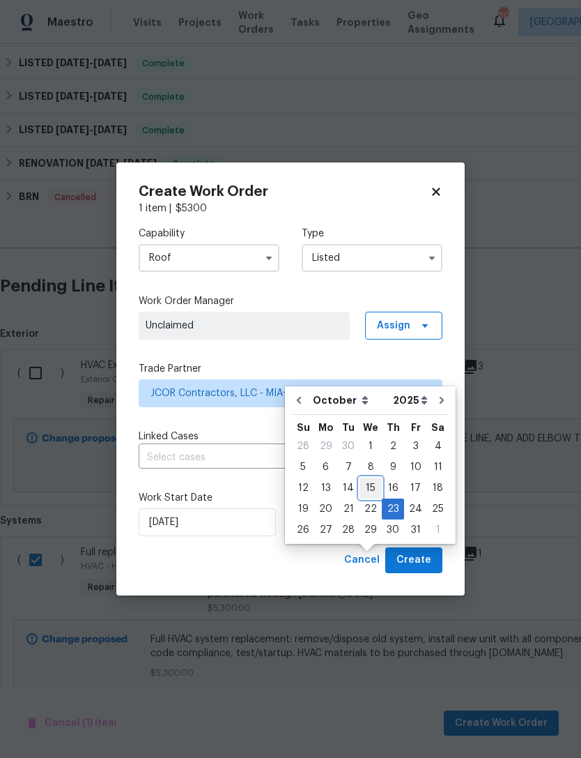
click at [370, 478] on div "15" at bounding box center [371, 488] width 22 height 20
type input "[DATE]"
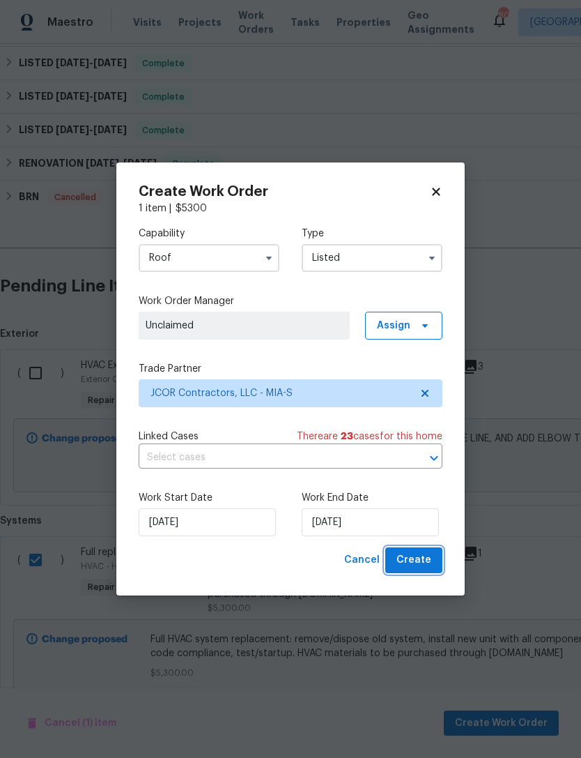
click at [425, 565] on span "Create" at bounding box center [414, 559] width 35 height 17
checkbox input "false"
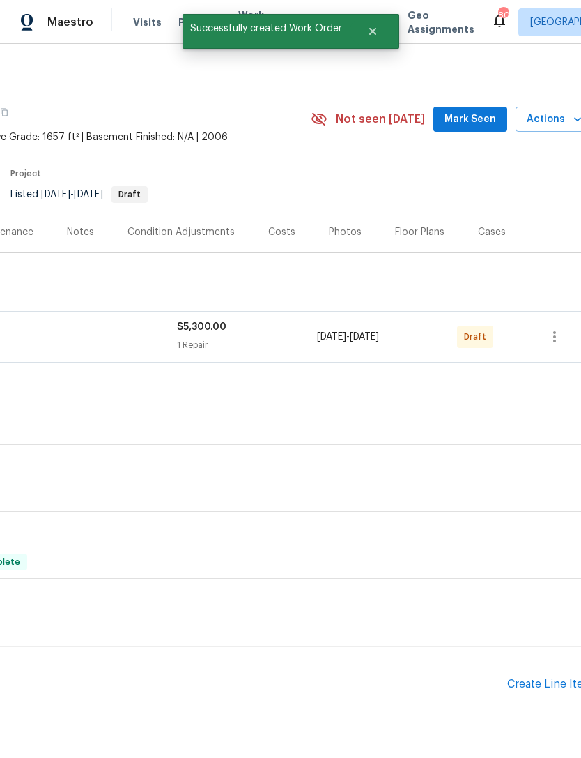
scroll to position [-1, 215]
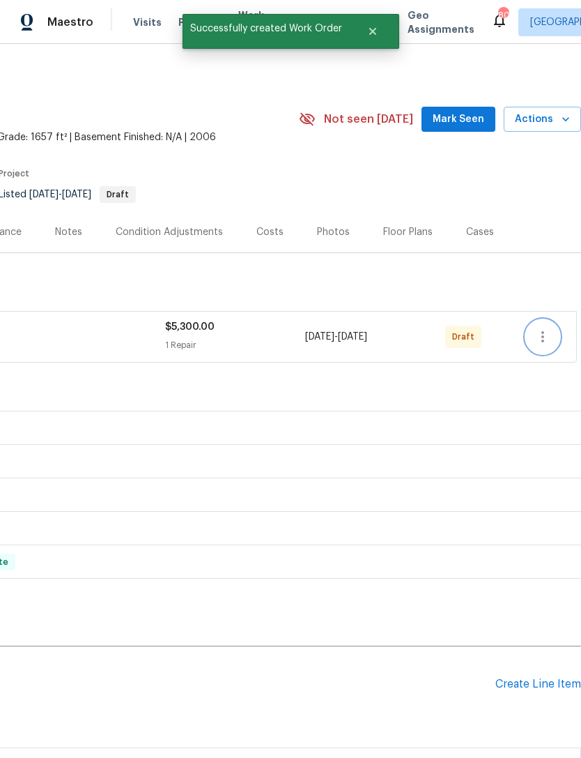
click at [541, 328] on icon "button" at bounding box center [543, 336] width 17 height 17
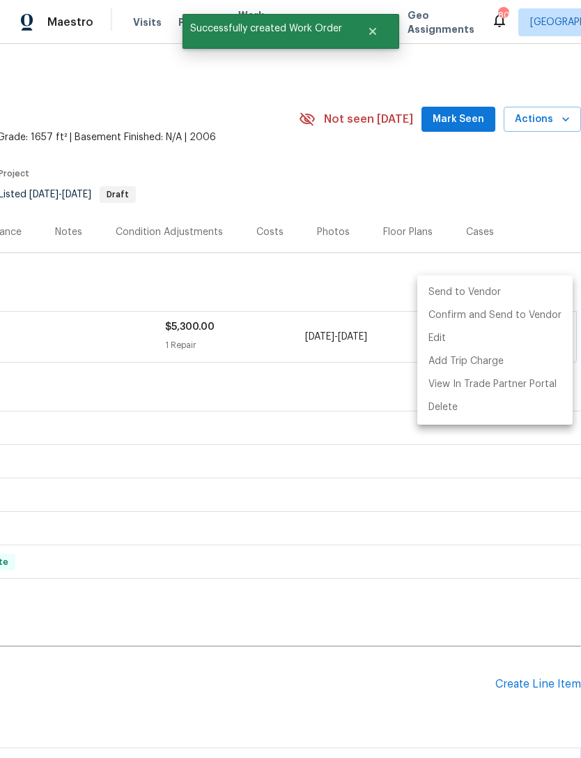
scroll to position [0, 206]
click at [507, 324] on li "Confirm and Send to Vendor" at bounding box center [495, 315] width 155 height 23
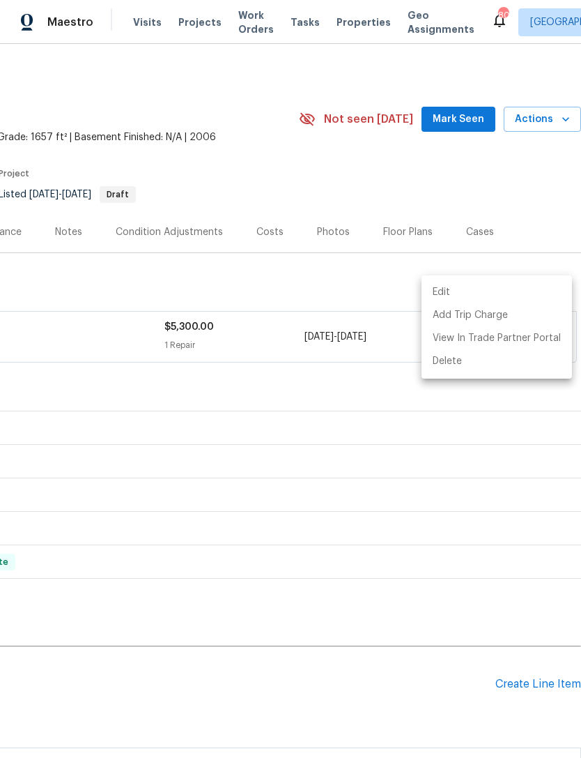
click at [415, 651] on div at bounding box center [290, 379] width 581 height 758
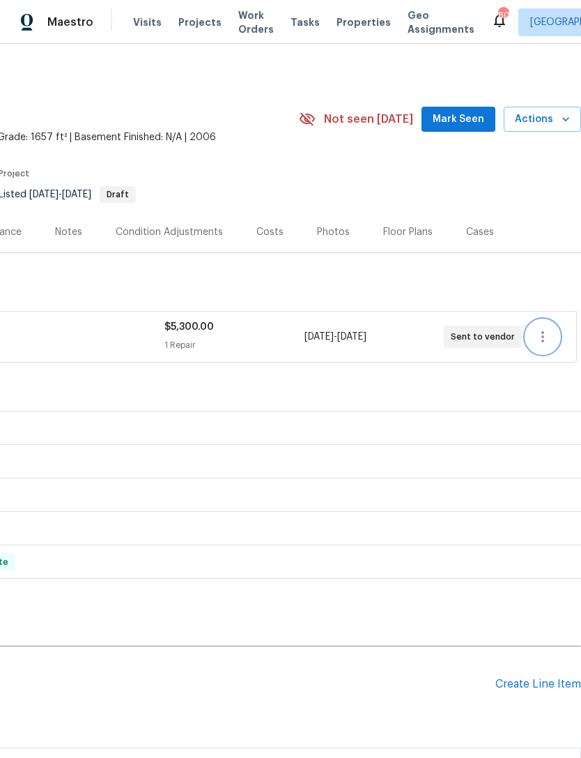
scroll to position [0, 0]
click at [190, 20] on span "Projects" at bounding box center [199, 22] width 43 height 14
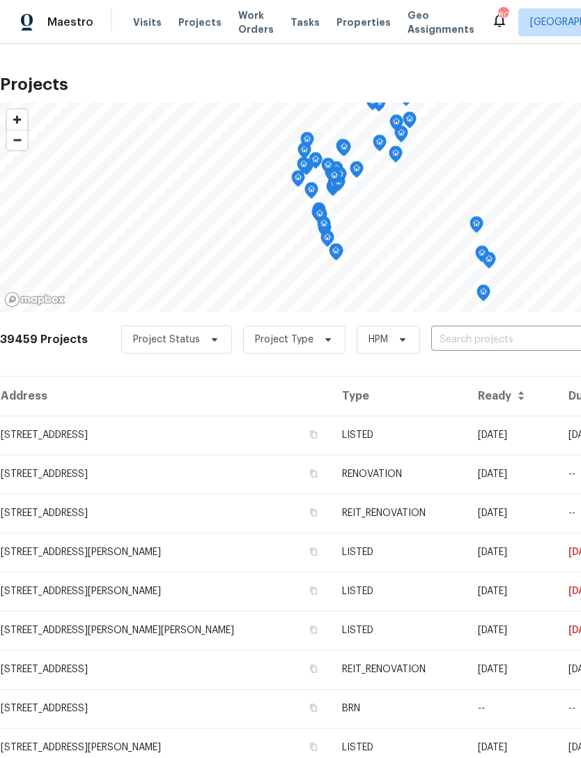
click at [489, 339] on input "text" at bounding box center [511, 340] width 160 height 22
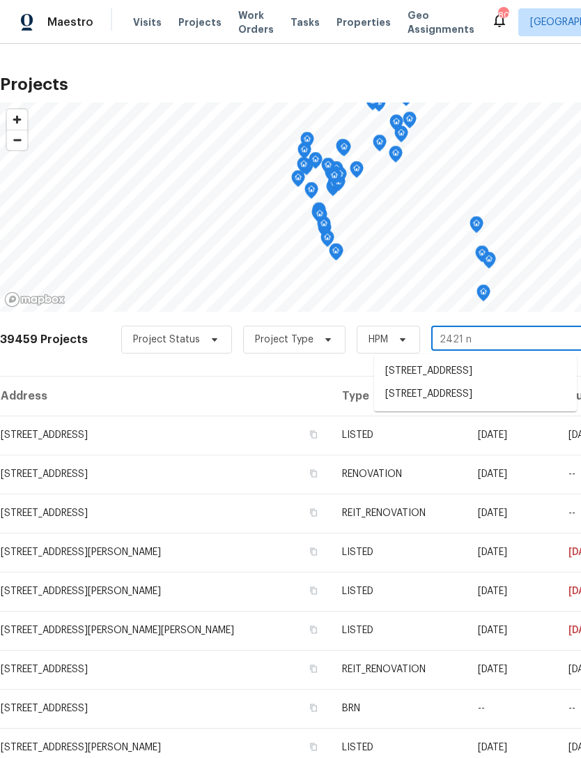
type input "2421 nw"
click at [485, 406] on li "[STREET_ADDRESS]" at bounding box center [475, 394] width 203 height 23
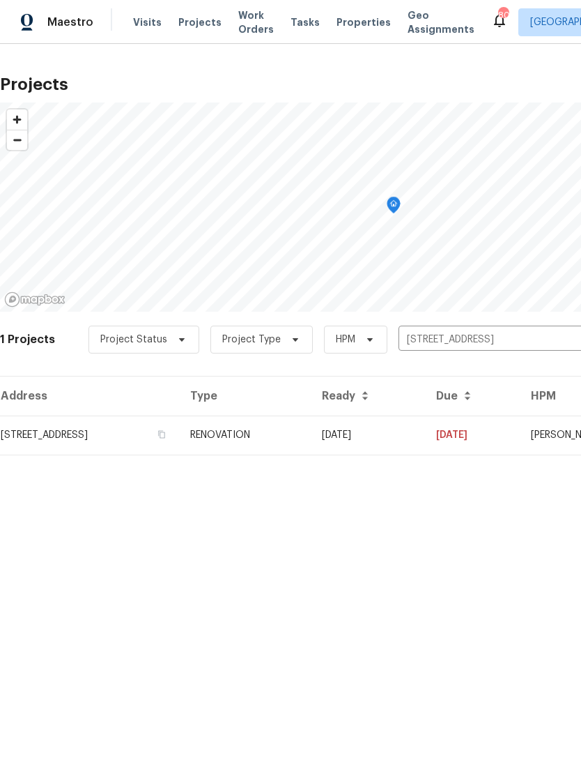
click at [425, 437] on td "[DATE]" at bounding box center [368, 434] width 114 height 39
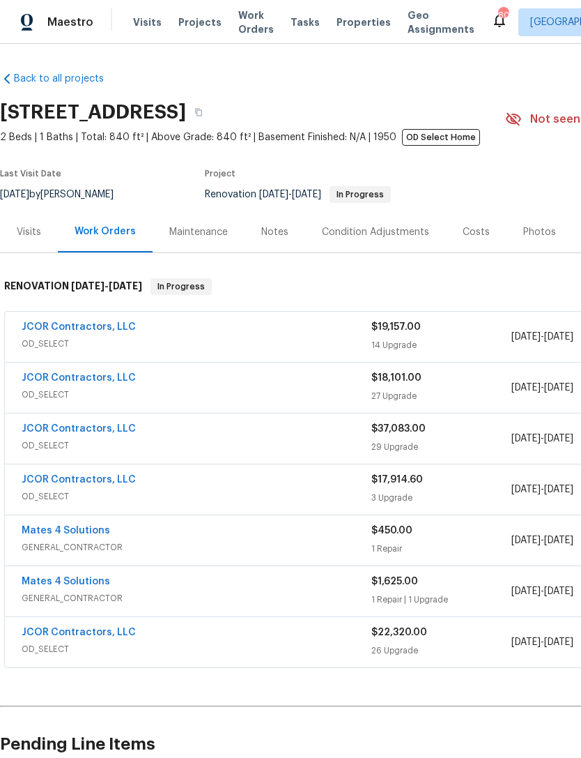
click at [297, 429] on div "JCOR Contractors, LLC" at bounding box center [197, 430] width 350 height 17
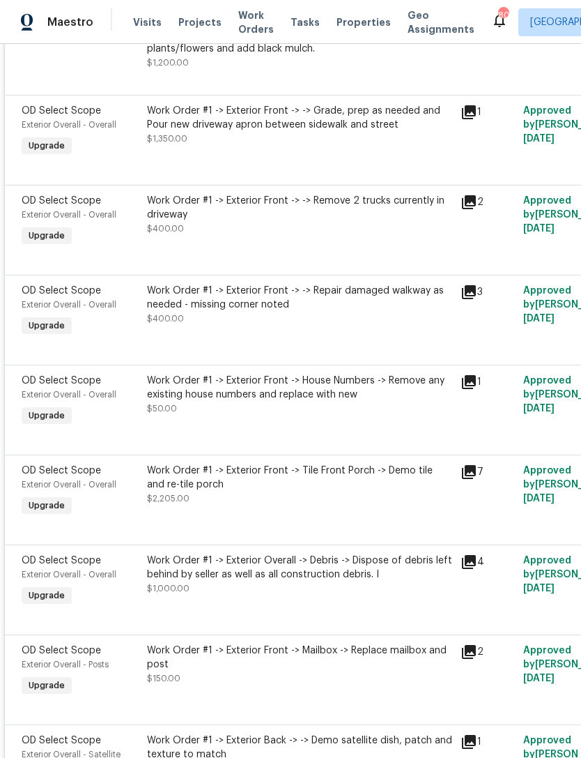
scroll to position [2250, -1]
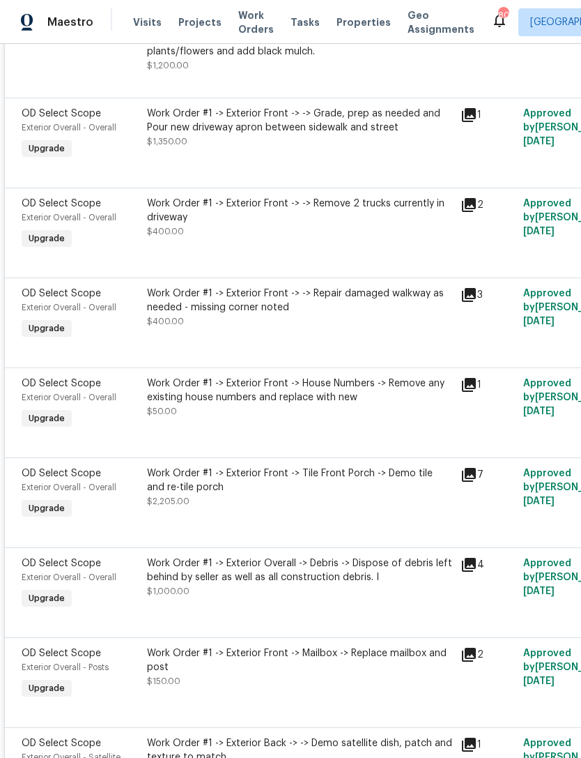
click at [379, 238] on div "Work Order #1 -> Exterior Front -> -> Remove 2 trucks currently in driveway $40…" at bounding box center [299, 218] width 305 height 42
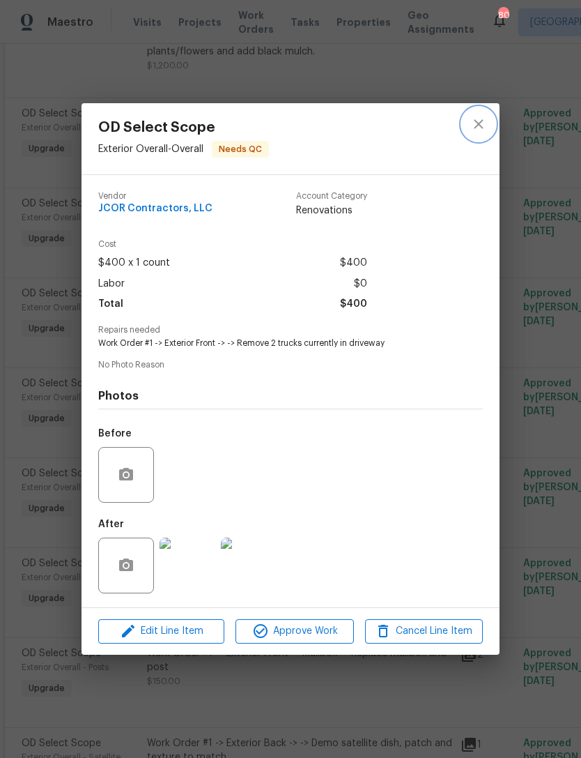
click at [478, 120] on icon "close" at bounding box center [478, 124] width 9 height 9
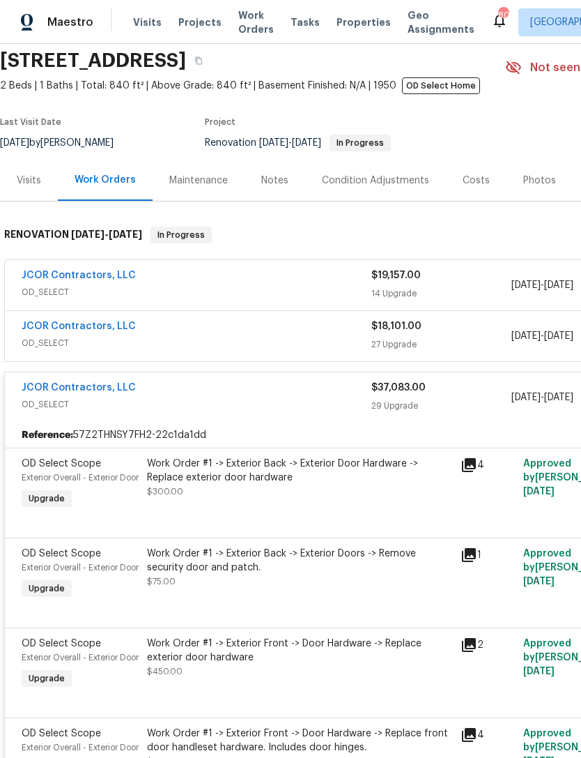
scroll to position [52, 0]
click at [302, 333] on div "JCOR Contractors, LLC" at bounding box center [197, 327] width 350 height 17
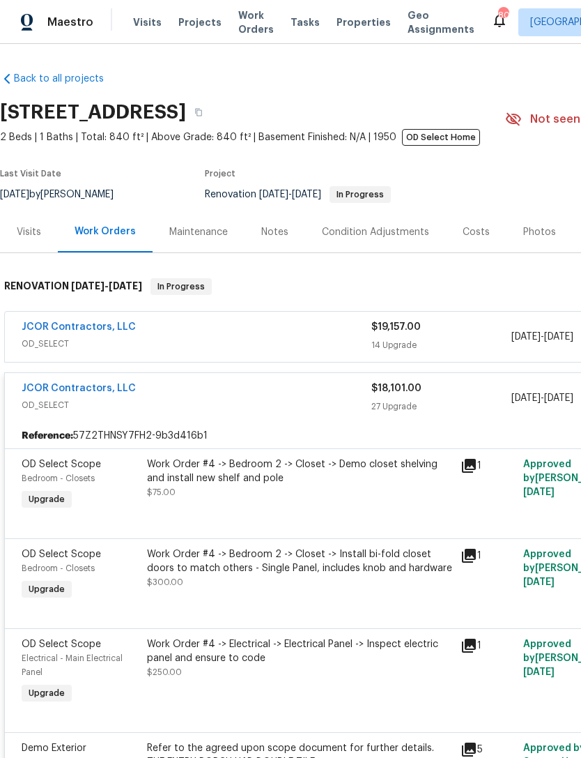
scroll to position [0, 0]
click at [311, 404] on span "OD_SELECT" at bounding box center [197, 405] width 350 height 14
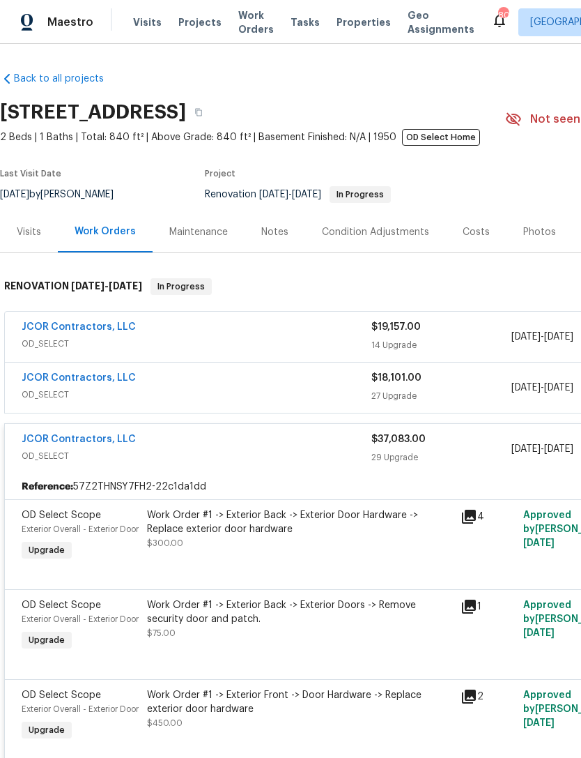
click at [310, 459] on span "OD_SELECT" at bounding box center [197, 456] width 350 height 14
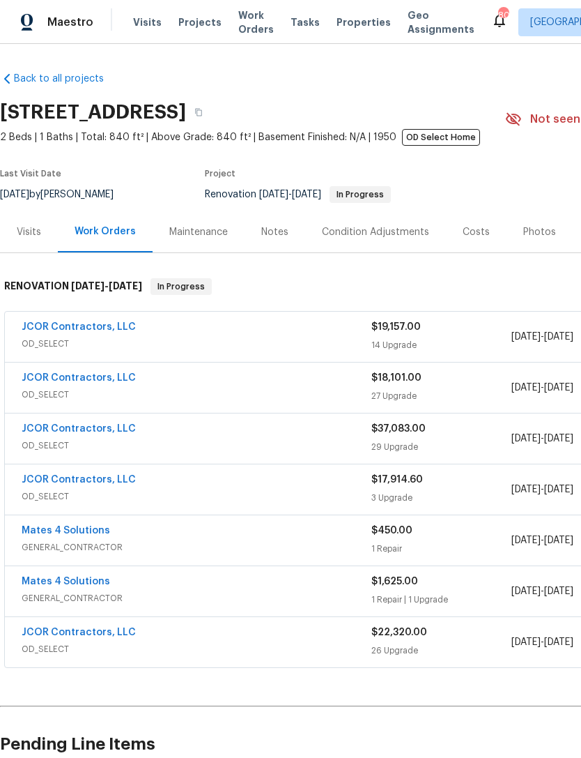
click at [304, 338] on span "OD_SELECT" at bounding box center [197, 344] width 350 height 14
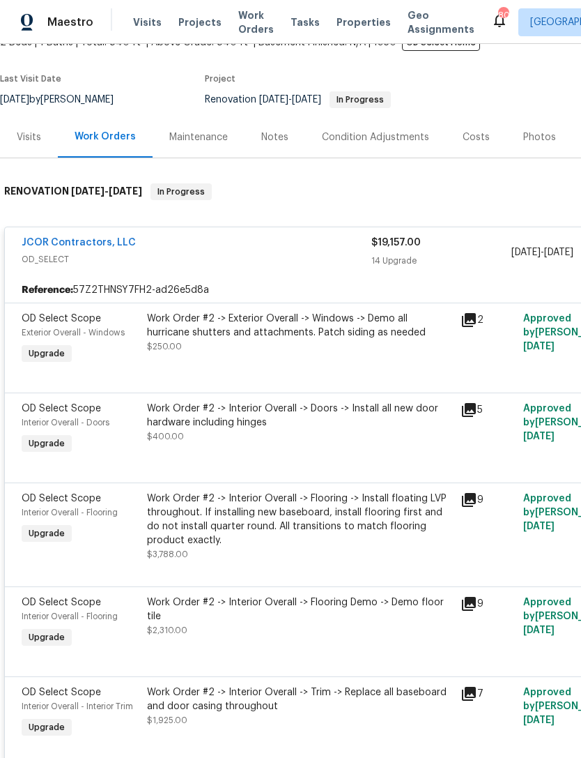
scroll to position [107, -1]
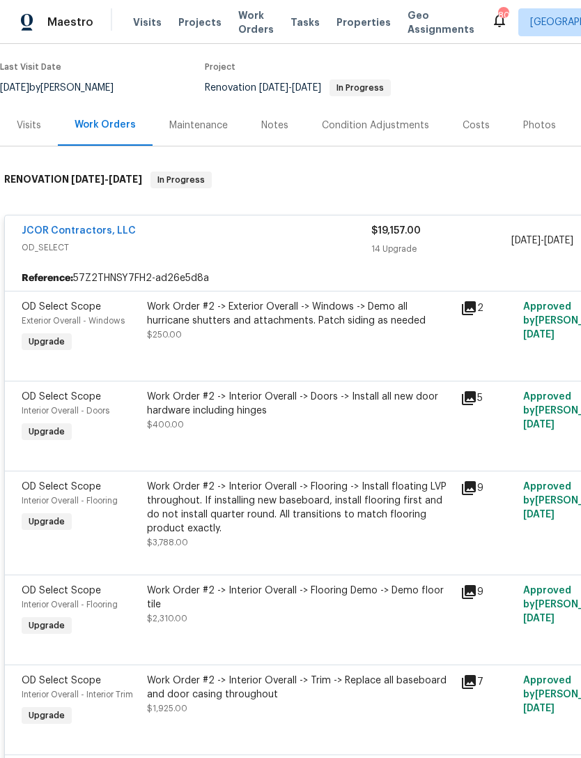
click at [297, 243] on span "OD_SELECT" at bounding box center [197, 247] width 350 height 14
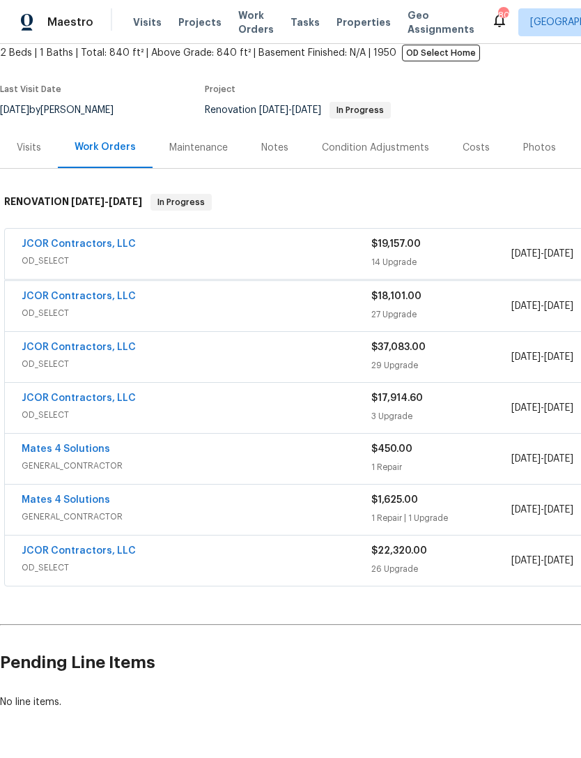
scroll to position [83, 0]
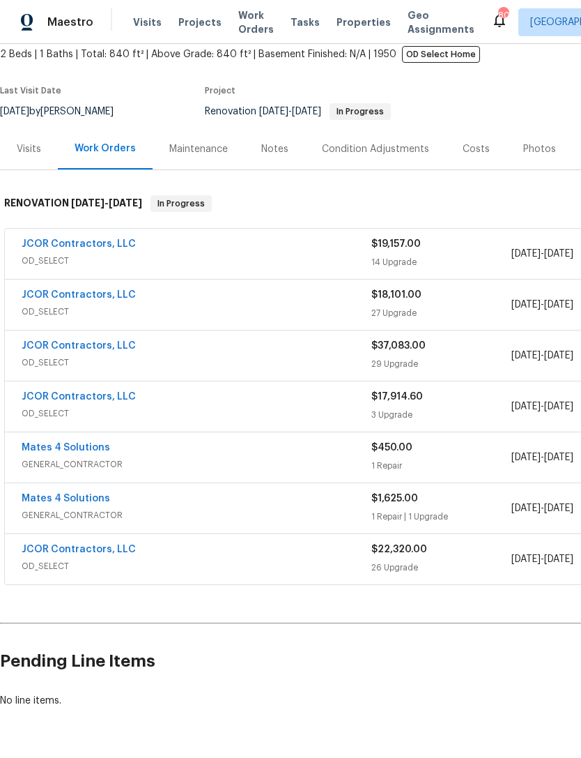
click at [304, 243] on div "JCOR Contractors, LLC" at bounding box center [197, 245] width 350 height 17
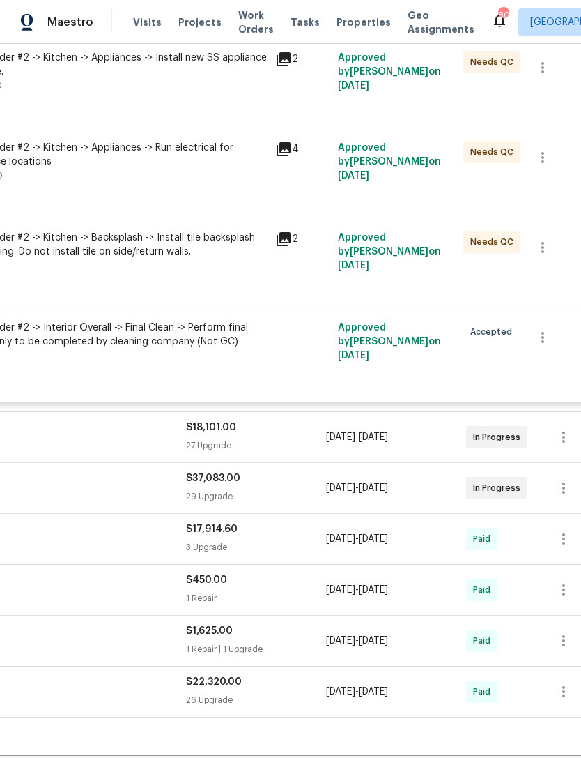
scroll to position [1320, 190]
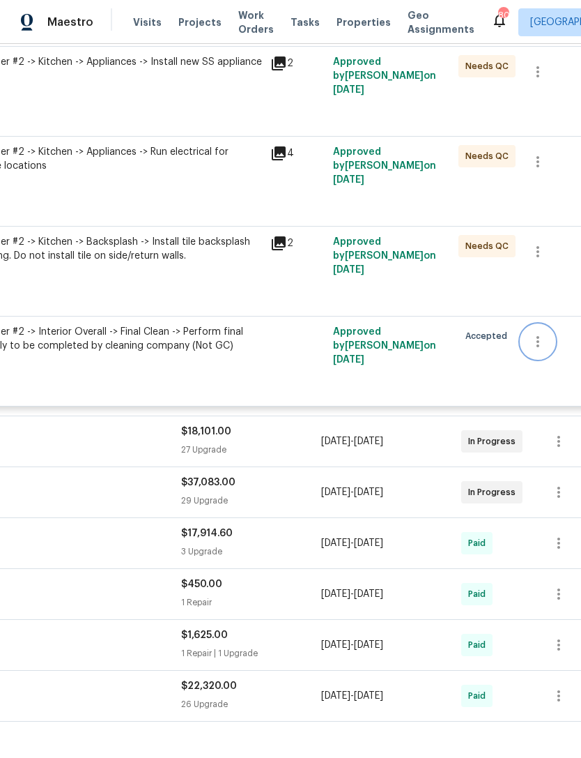
click at [540, 347] on icon "button" at bounding box center [538, 341] width 3 height 11
click at [543, 356] on li "Cancel" at bounding box center [543, 354] width 54 height 23
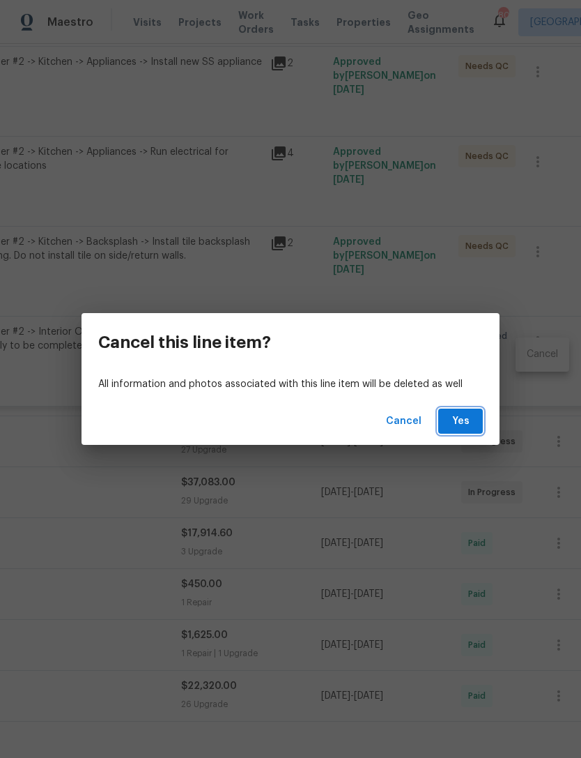
click at [463, 413] on span "Yes" at bounding box center [461, 421] width 22 height 17
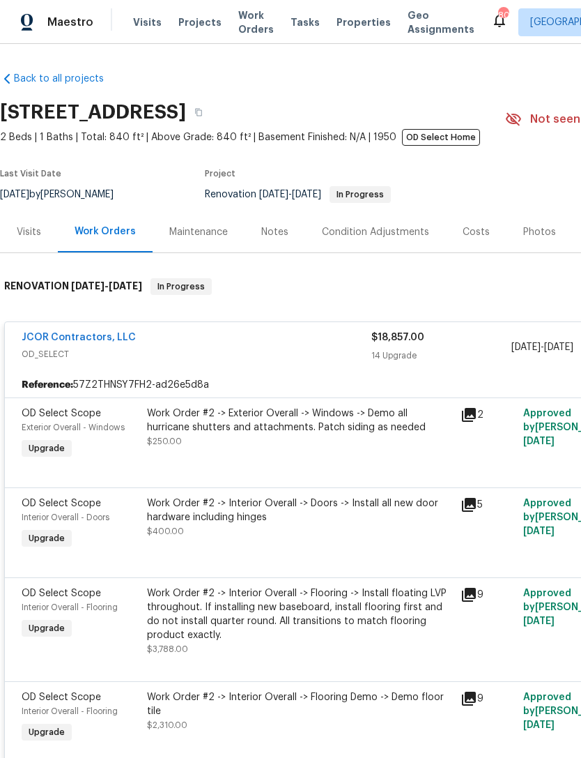
scroll to position [0, 0]
click at [245, 347] on div "JCOR Contractors, LLC" at bounding box center [197, 338] width 350 height 17
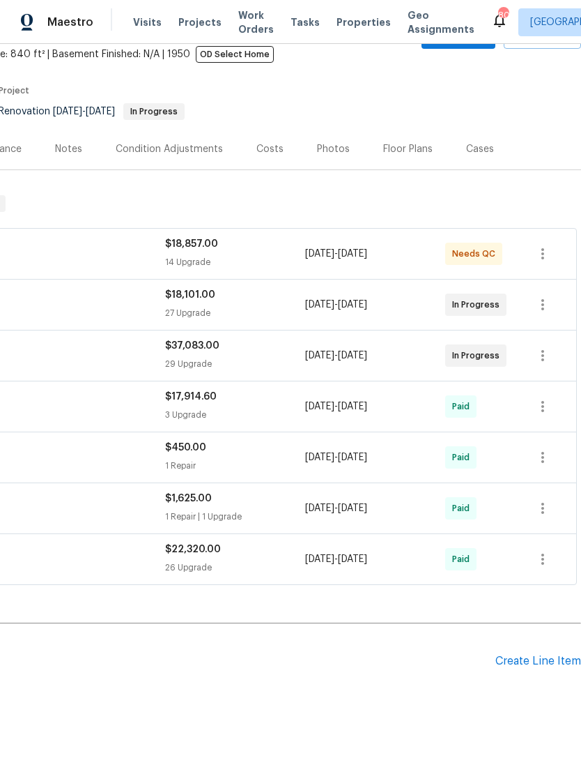
scroll to position [83, 206]
click at [530, 659] on div "Create Line Item" at bounding box center [539, 661] width 86 height 13
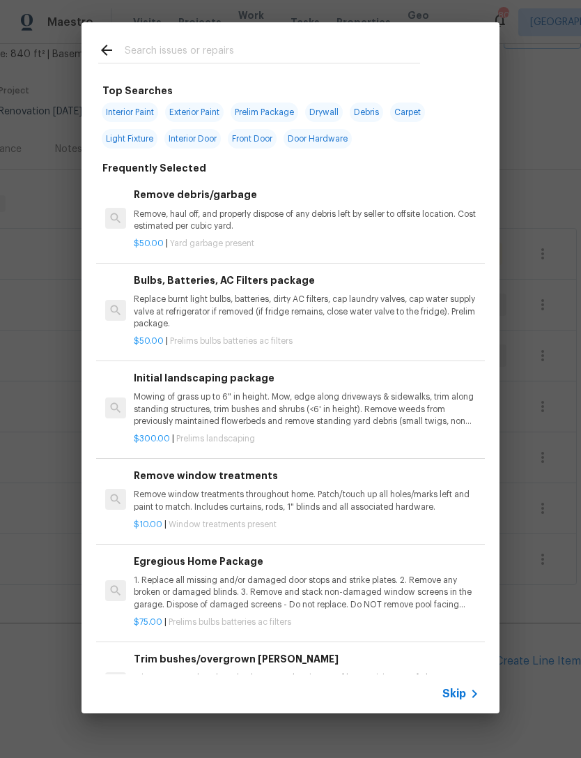
scroll to position [0, 0]
click at [248, 43] on input "text" at bounding box center [273, 52] width 296 height 21
type input "Clea"
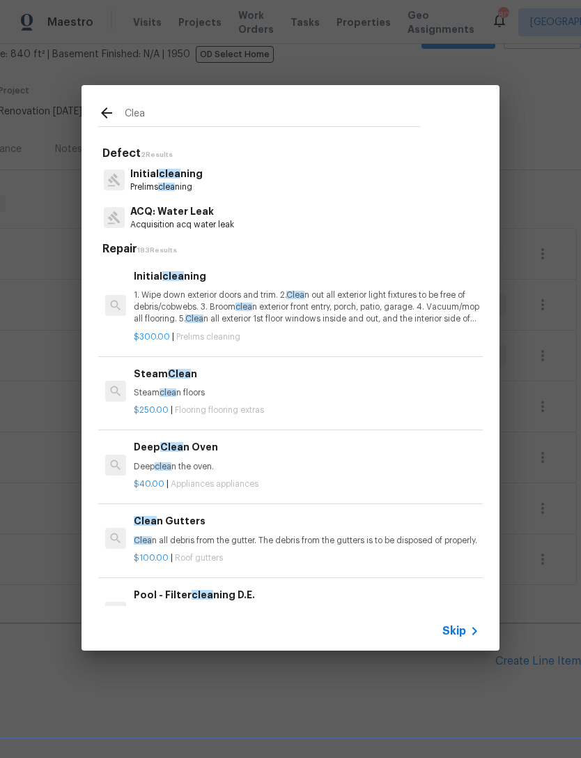
click at [354, 306] on p "1. Wipe down exterior doors and trim. 2. Clea n out all exterior light fixtures…" at bounding box center [307, 307] width 346 height 36
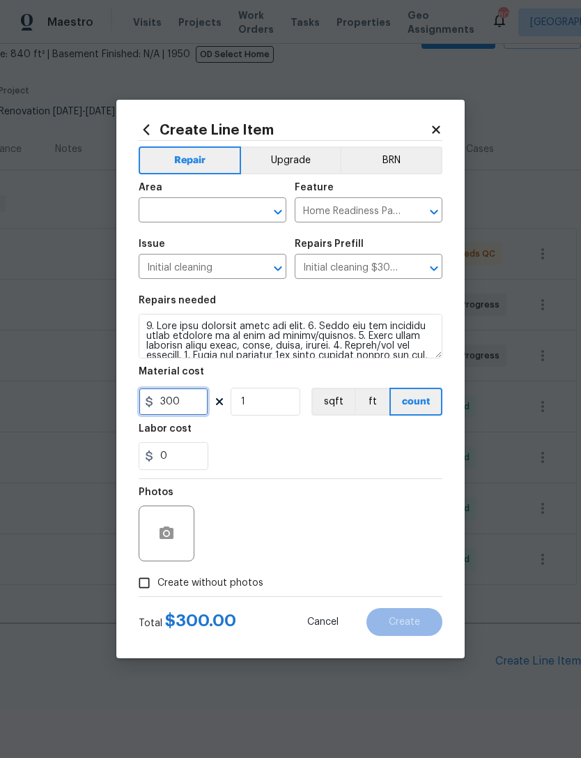
click at [199, 406] on input "300" at bounding box center [174, 402] width 70 height 28
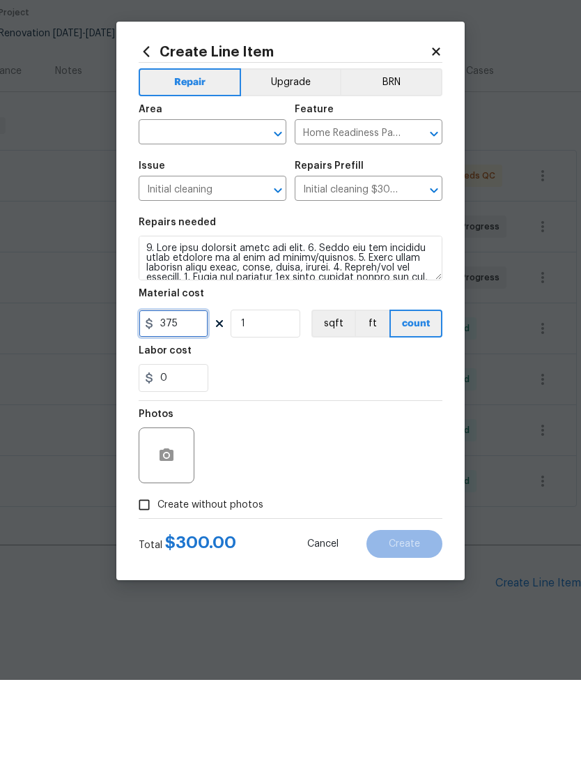
type input "375"
click at [215, 201] on input "text" at bounding box center [193, 212] width 109 height 22
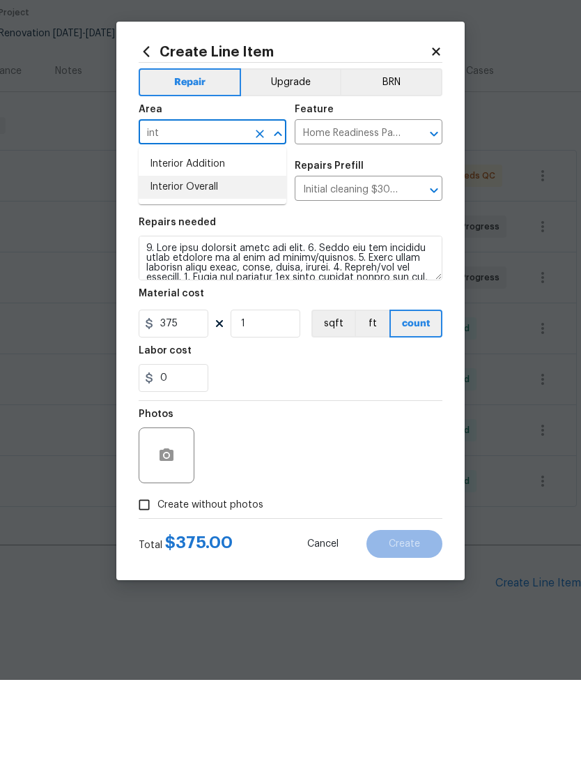
click at [204, 254] on li "Interior Overall" at bounding box center [213, 265] width 148 height 23
type input "Interior Overall"
click at [171, 517] on button "button" at bounding box center [166, 533] width 33 height 33
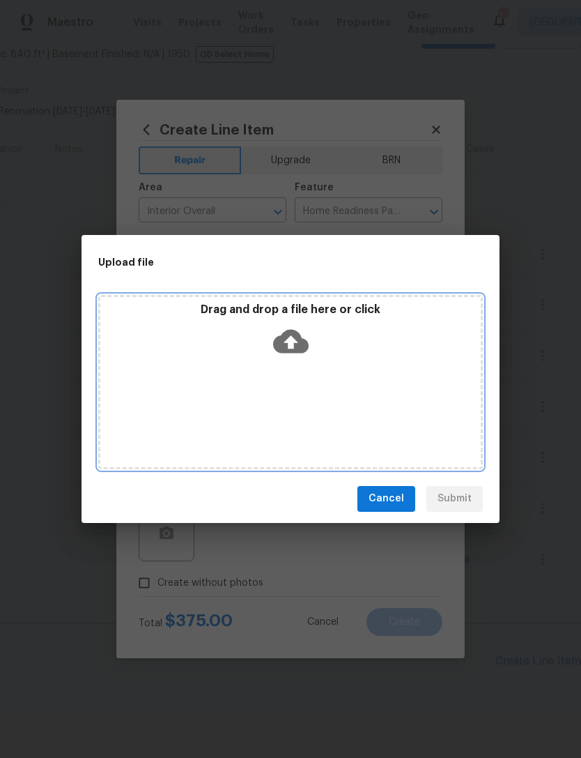
click at [298, 344] on icon at bounding box center [291, 341] width 36 height 24
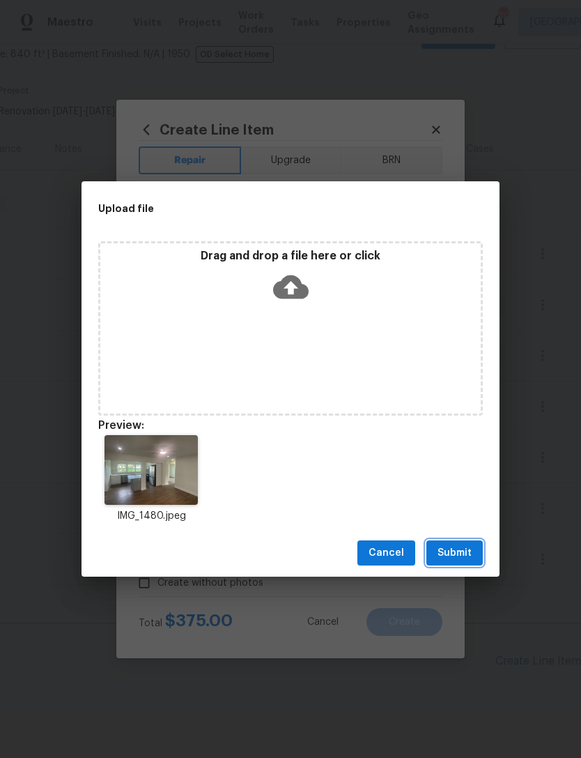
click at [459, 553] on span "Submit" at bounding box center [455, 552] width 34 height 17
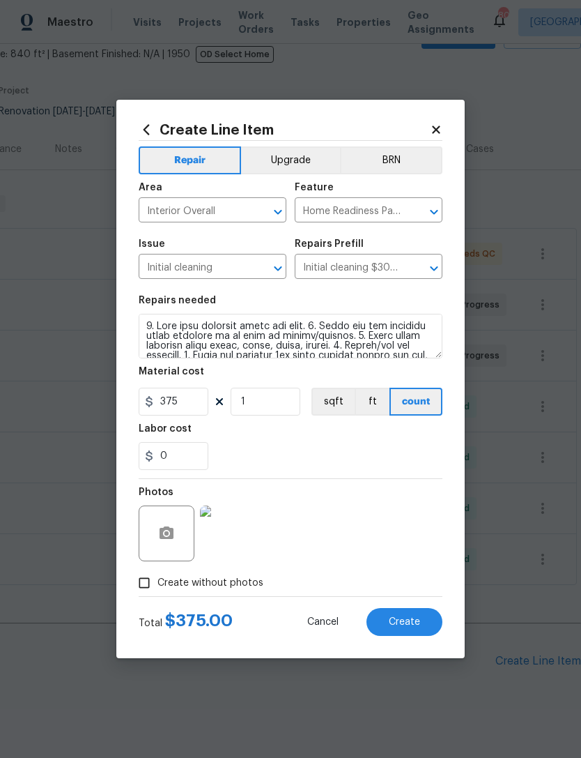
click at [290, 155] on button "Upgrade" at bounding box center [291, 160] width 100 height 28
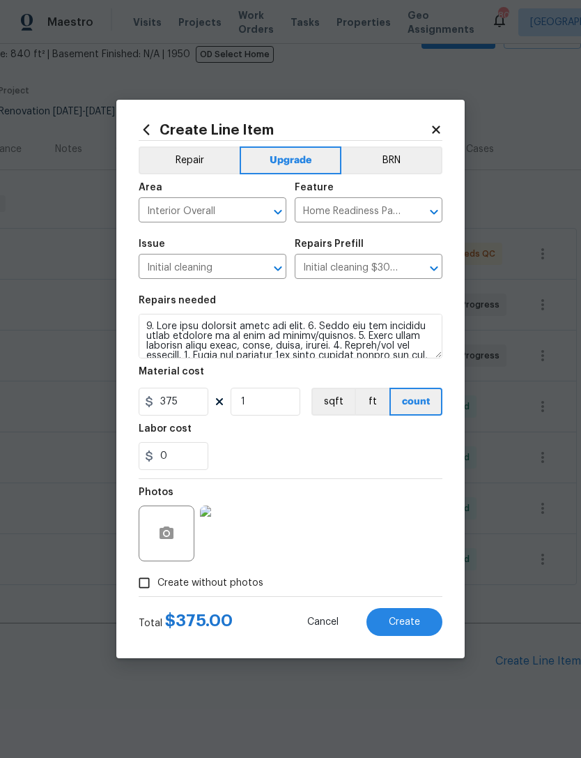
click at [414, 623] on span "Create" at bounding box center [404, 622] width 31 height 10
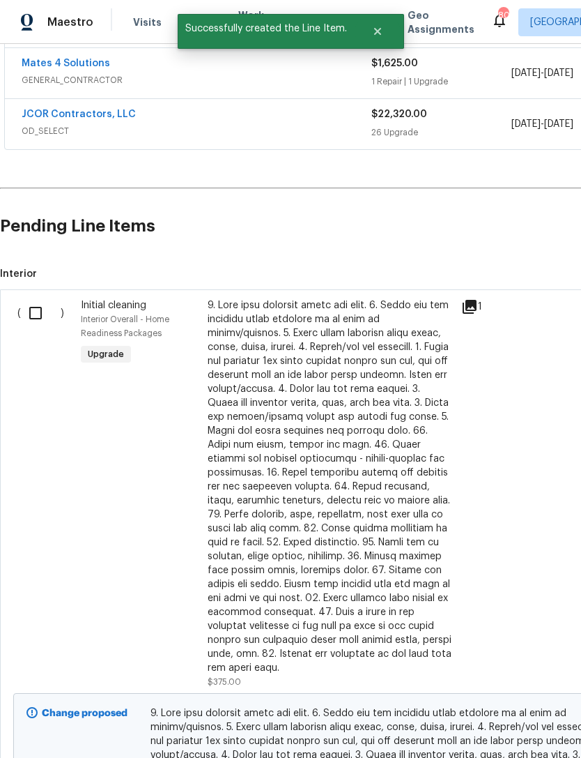
scroll to position [521, 0]
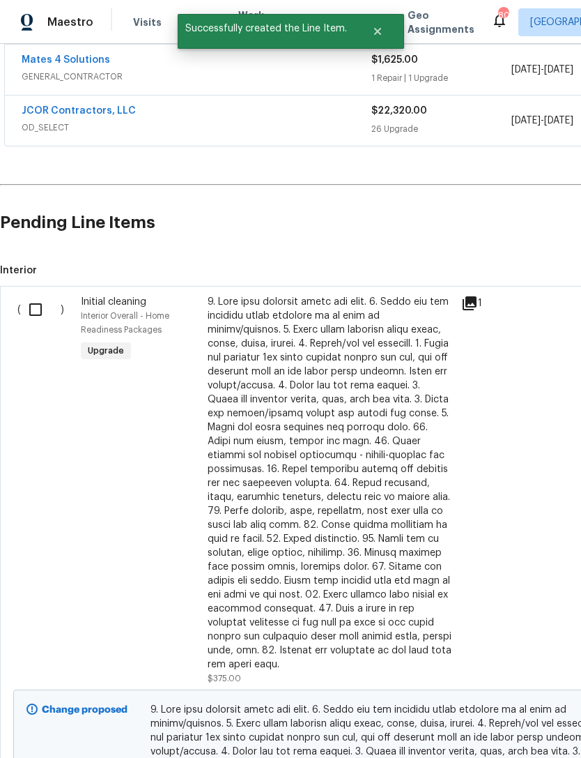
click at [31, 295] on input "checkbox" at bounding box center [41, 309] width 40 height 29
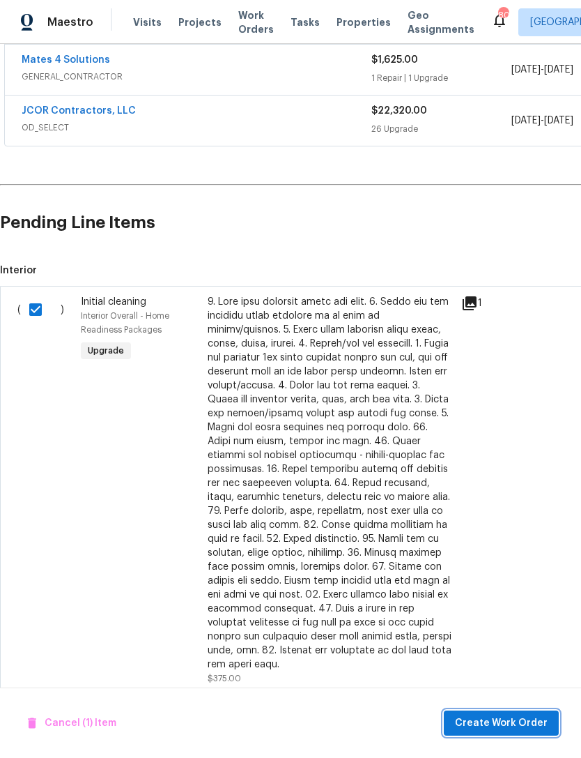
click at [528, 721] on span "Create Work Order" at bounding box center [501, 723] width 93 height 17
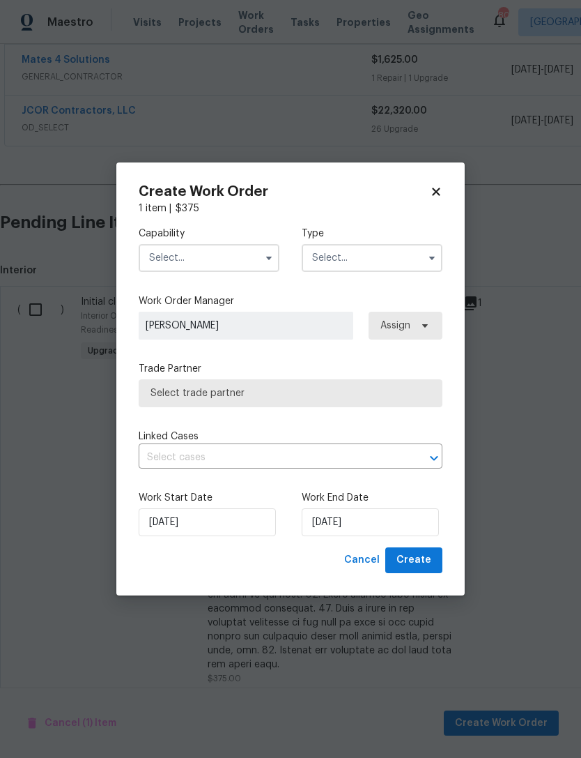
checkbox input "false"
click at [222, 245] on input "text" at bounding box center [209, 258] width 141 height 28
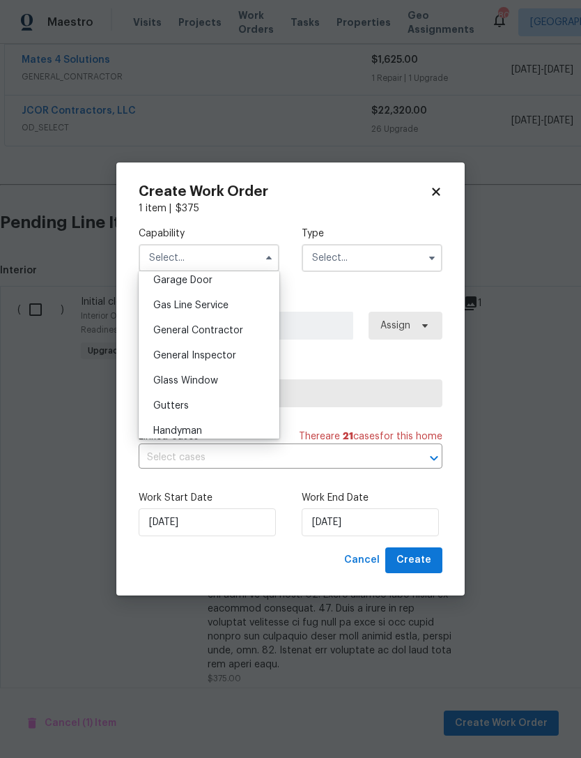
scroll to position [624, 0]
click at [229, 333] on span "General Contractor" at bounding box center [198, 330] width 90 height 10
type input "General Contractor"
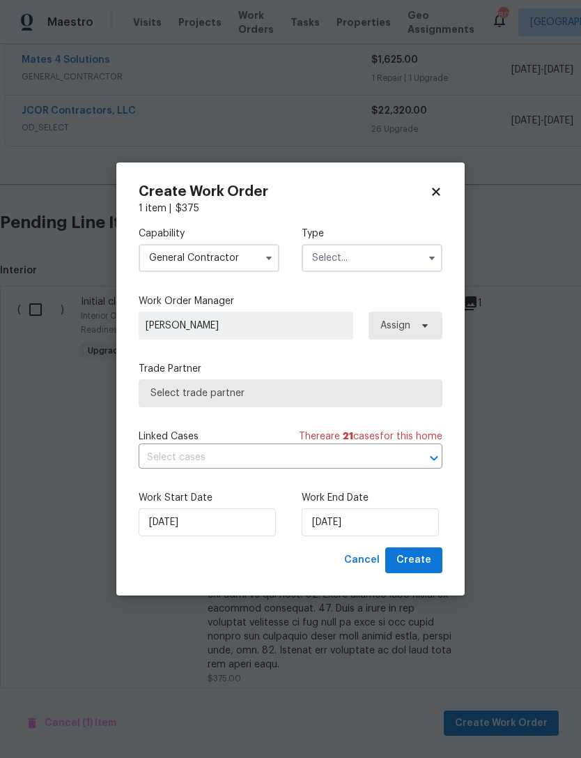
click at [385, 260] on input "text" at bounding box center [372, 258] width 141 height 28
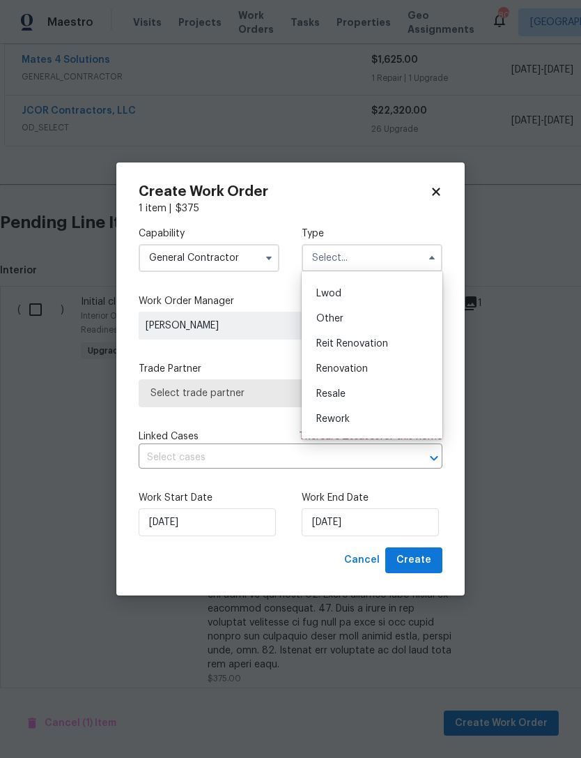
scroll to position [149, 0]
click at [383, 372] on div "Renovation" at bounding box center [372, 363] width 134 height 25
type input "Renovation"
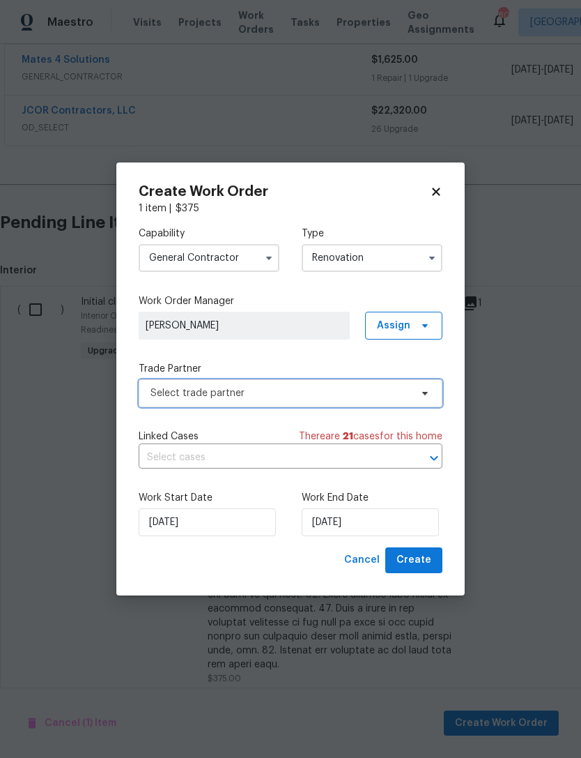
click at [365, 395] on span "Select trade partner" at bounding box center [281, 393] width 260 height 14
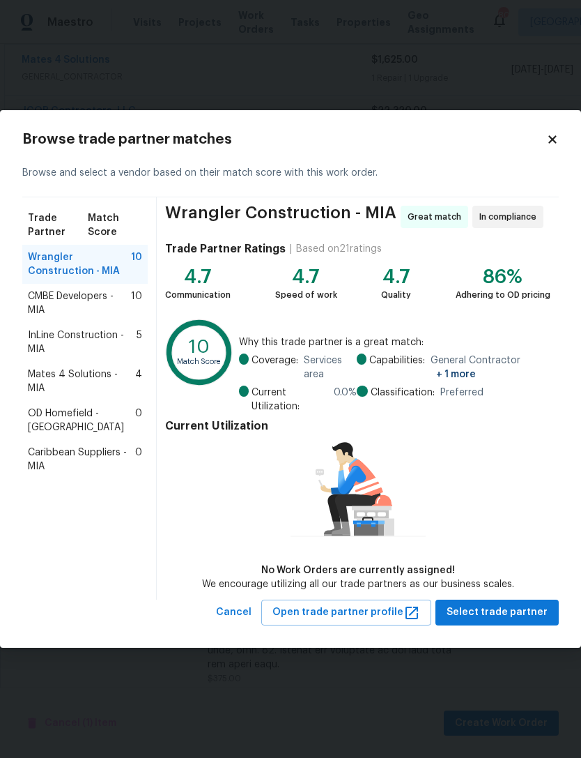
click at [81, 374] on span "Mates 4 Solutions - MIA" at bounding box center [81, 381] width 107 height 28
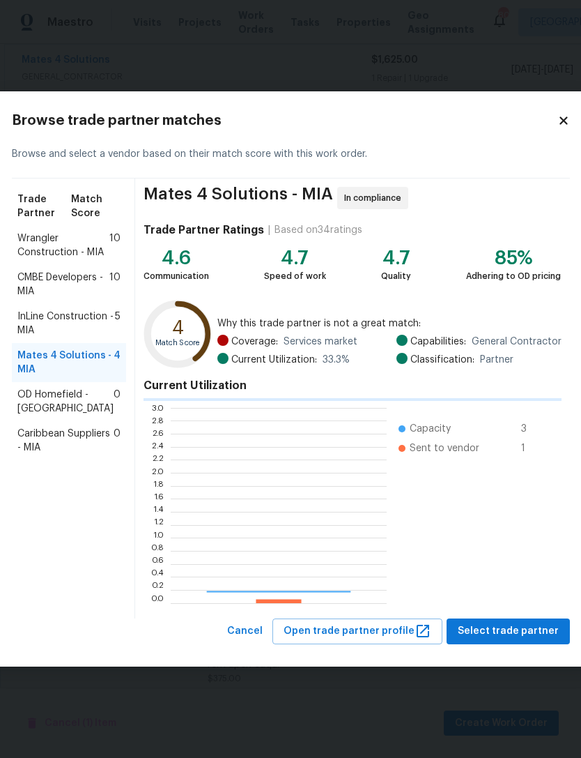
scroll to position [195, 216]
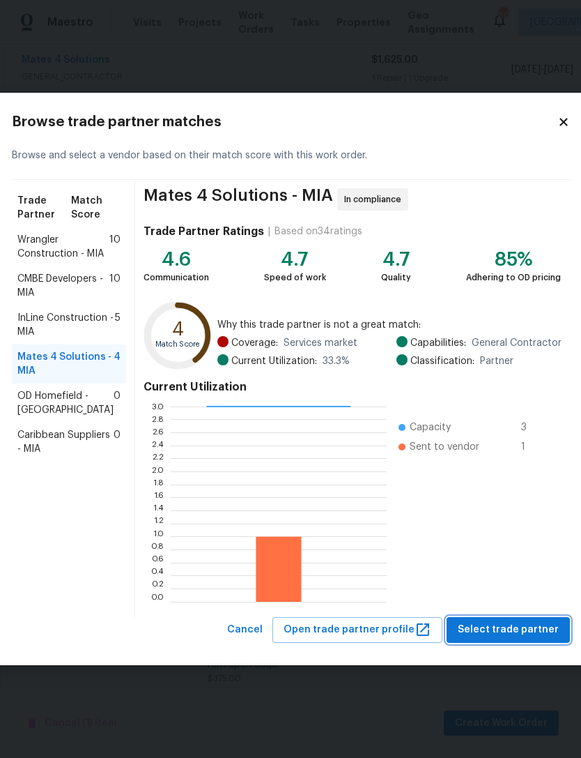
click at [516, 631] on span "Select trade partner" at bounding box center [508, 629] width 101 height 17
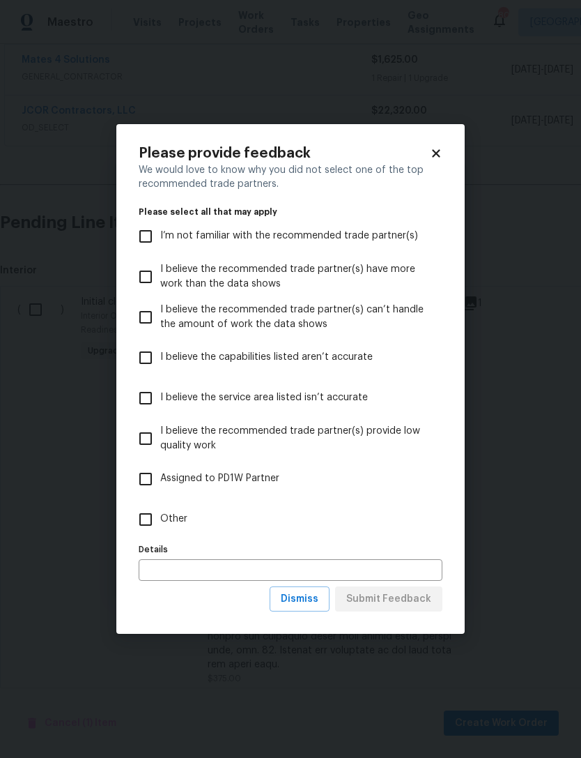
click at [153, 513] on input "Other" at bounding box center [145, 519] width 29 height 29
checkbox input "true"
click at [418, 599] on span "Submit Feedback" at bounding box center [388, 598] width 85 height 17
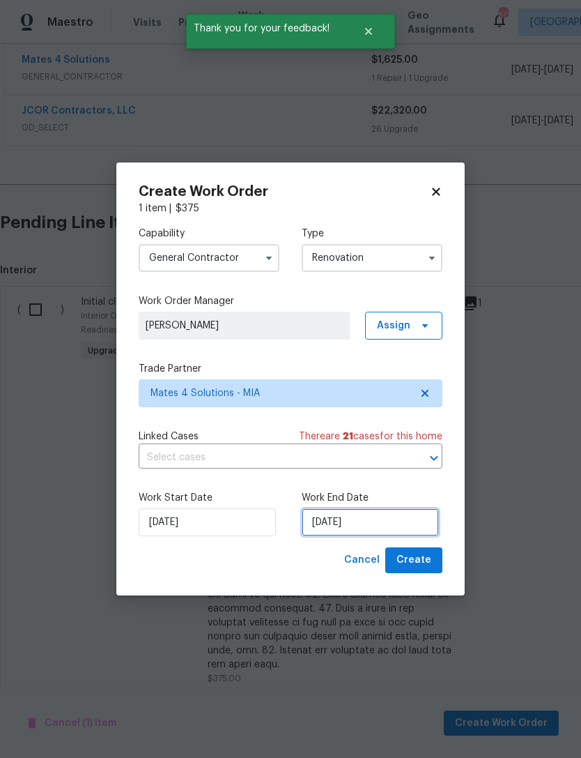
click at [376, 521] on input "[DATE]" at bounding box center [370, 522] width 137 height 28
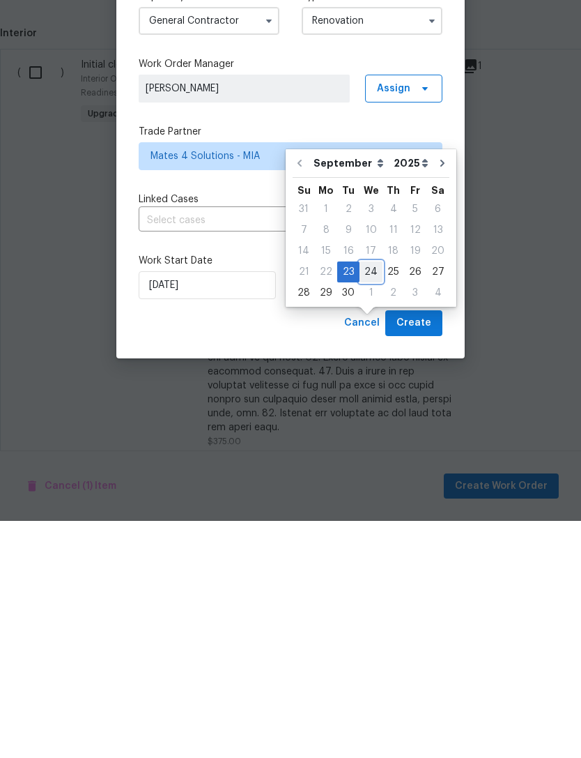
click at [367, 499] on div "24" at bounding box center [371, 509] width 23 height 20
type input "[DATE]"
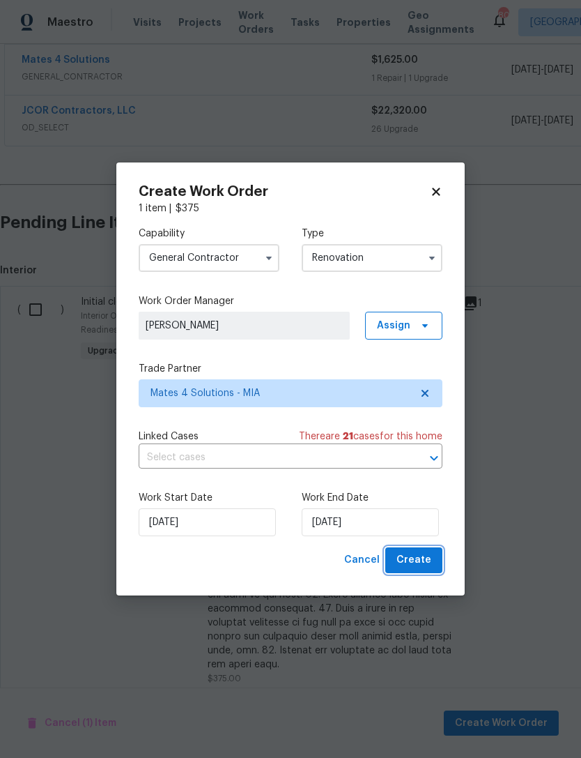
click at [420, 561] on span "Create" at bounding box center [414, 559] width 35 height 17
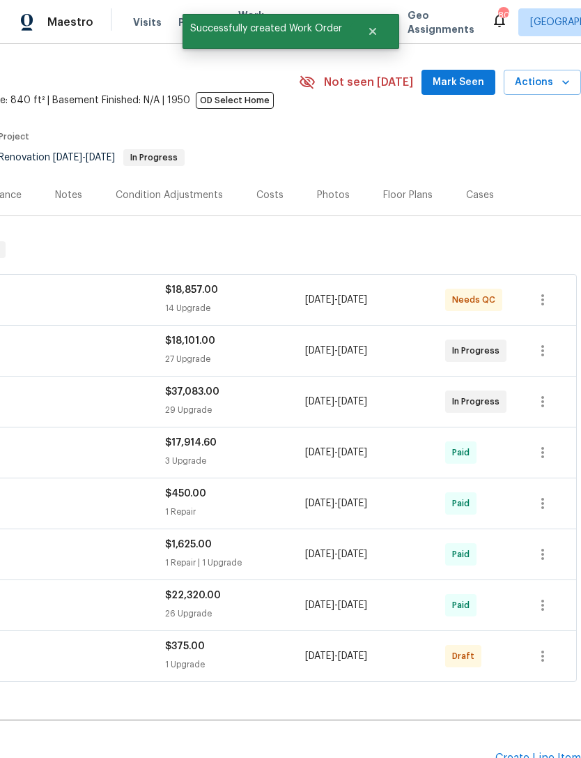
scroll to position [36, 206]
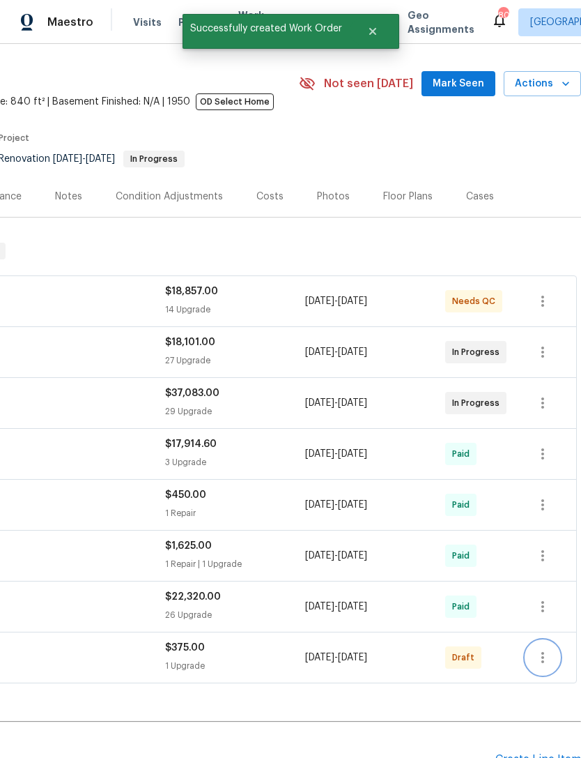
click at [541, 649] on icon "button" at bounding box center [543, 657] width 17 height 17
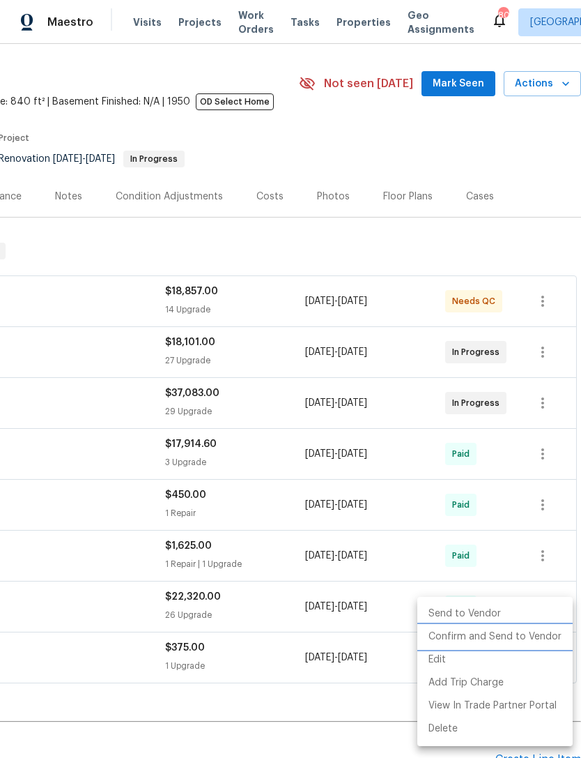
click at [496, 636] on li "Confirm and Send to Vendor" at bounding box center [495, 636] width 155 height 23
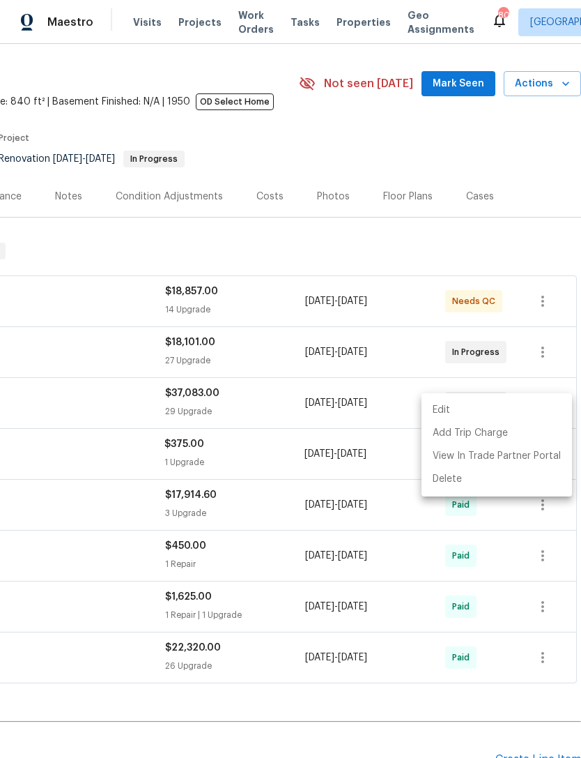
click at [452, 98] on div at bounding box center [290, 379] width 581 height 758
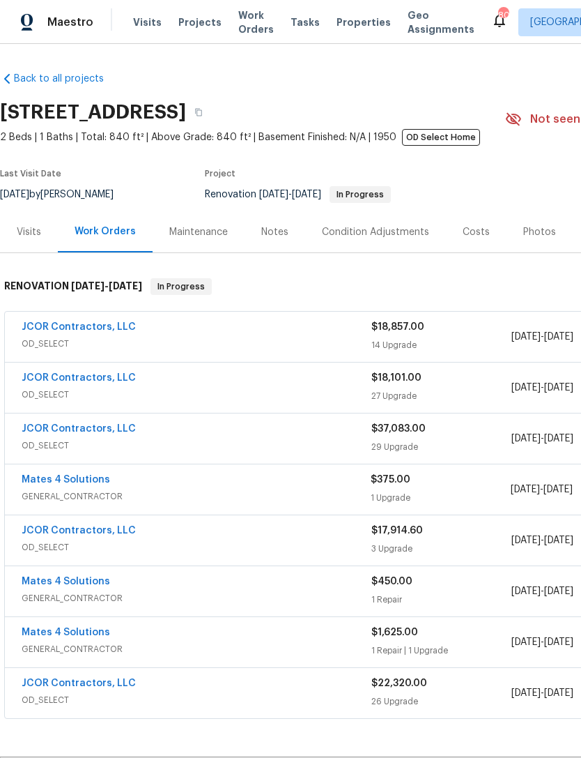
scroll to position [0, 0]
click at [239, 16] on span "Work Orders" at bounding box center [256, 22] width 36 height 28
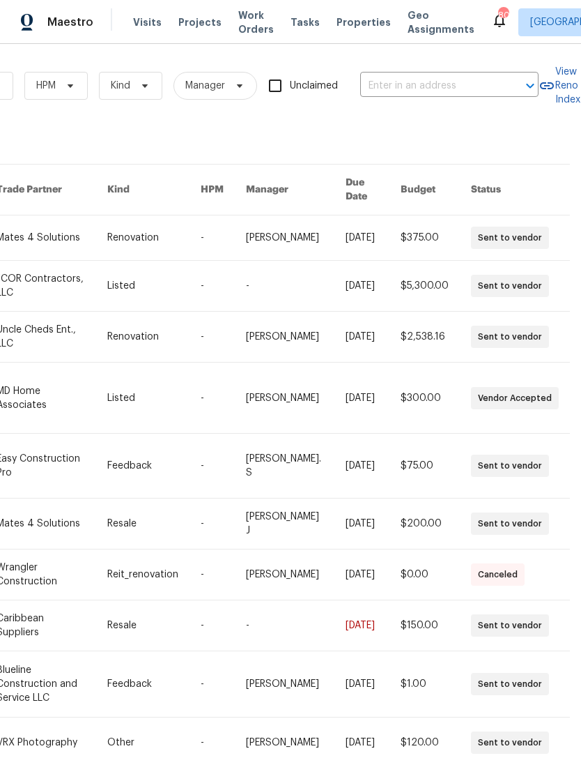
scroll to position [0, 229]
click at [444, 80] on input "text" at bounding box center [429, 86] width 139 height 22
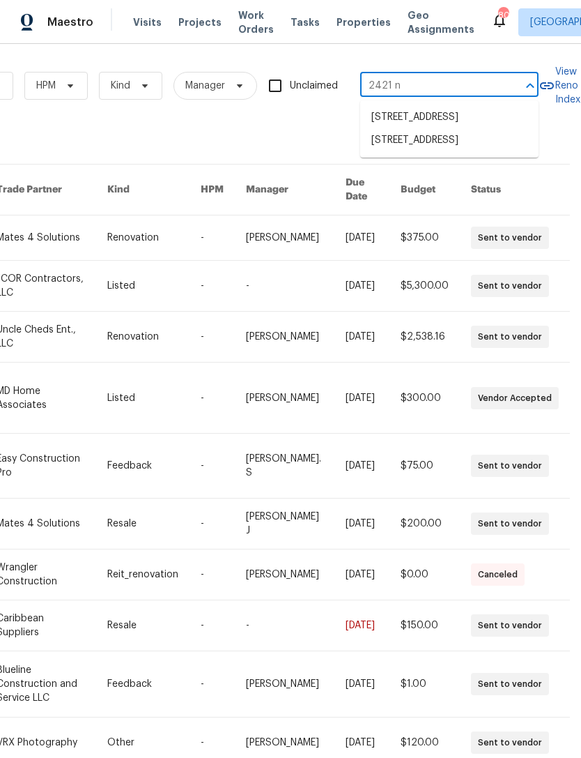
type input "2421 nw"
click at [447, 152] on li "[STREET_ADDRESS]" at bounding box center [449, 140] width 178 height 23
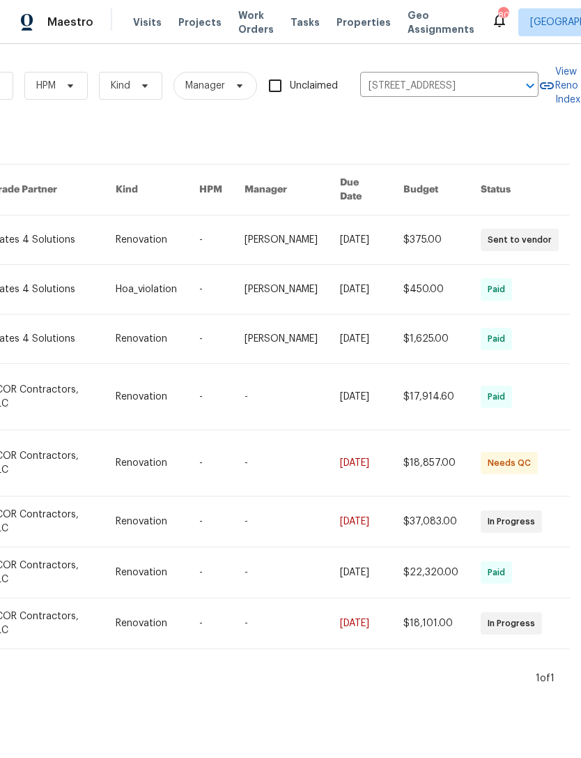
click at [342, 223] on link at bounding box center [371, 239] width 63 height 49
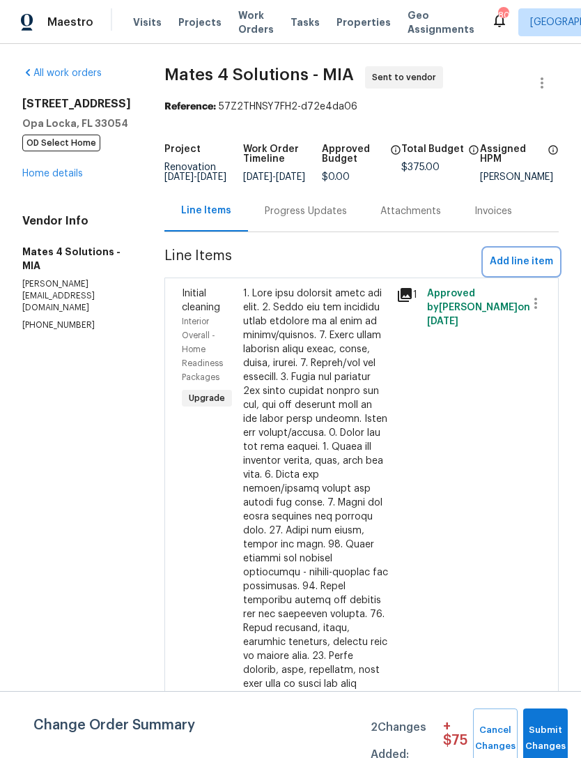
click at [514, 270] on span "Add line item" at bounding box center [521, 261] width 63 height 17
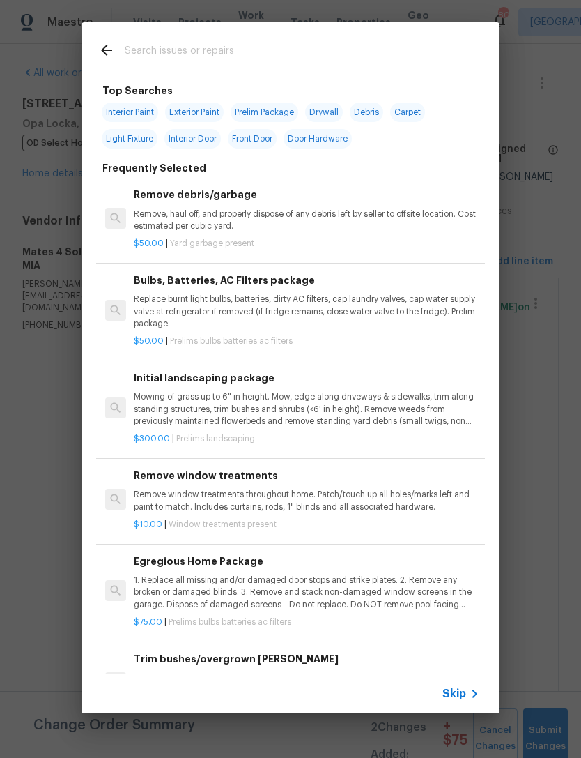
click at [232, 45] on input "text" at bounding box center [273, 52] width 296 height 21
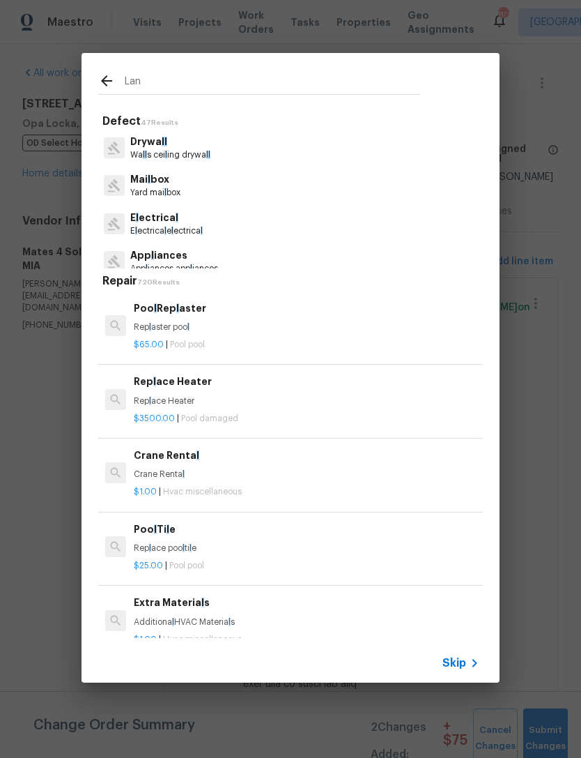
type input "Land"
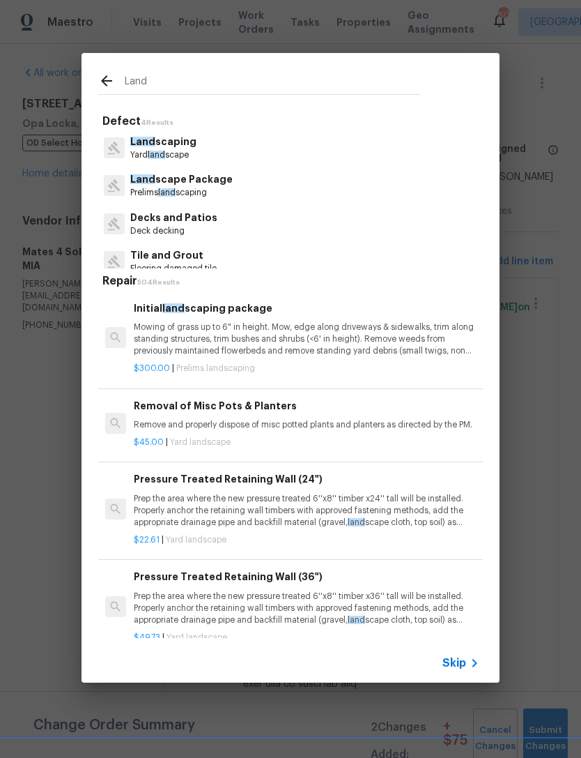
click at [280, 330] on p "Mowing of grass up to 6" in height. Mow, edge along driveways & sidewalks, trim…" at bounding box center [307, 339] width 346 height 36
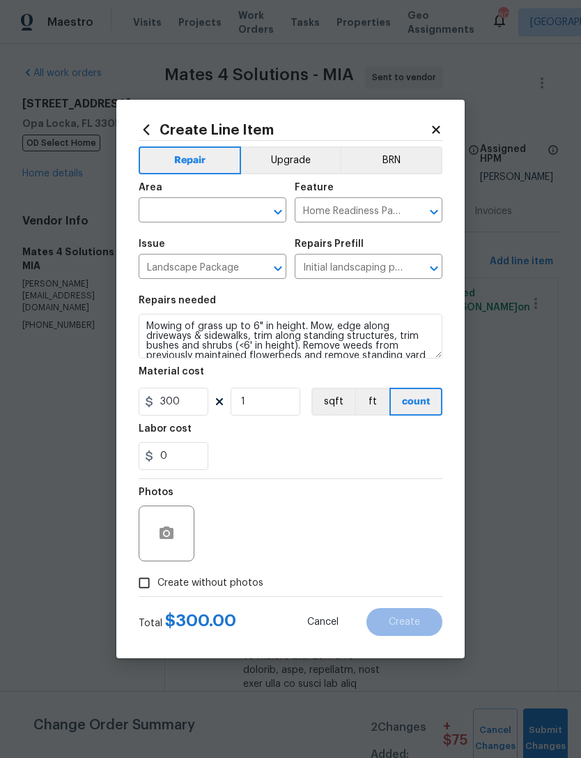
click at [211, 204] on input "text" at bounding box center [193, 212] width 109 height 22
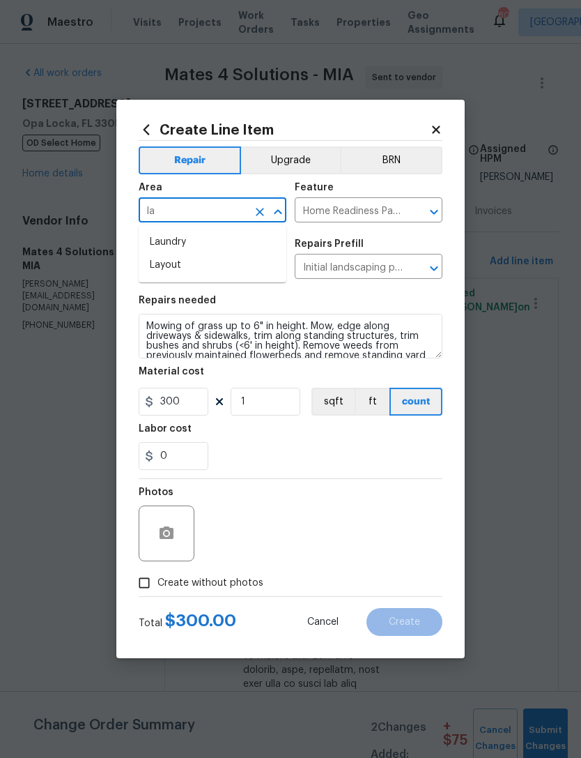
type input "l"
click at [209, 264] on li "Exterior Overall" at bounding box center [213, 265] width 148 height 23
type input "Exterior Overall"
click at [287, 157] on button "Upgrade" at bounding box center [291, 160] width 100 height 28
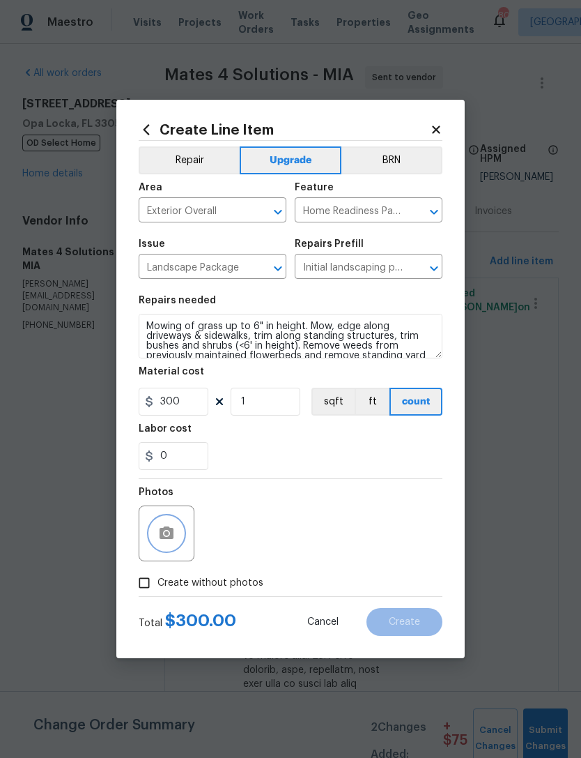
click at [171, 522] on button "button" at bounding box center [166, 533] width 33 height 33
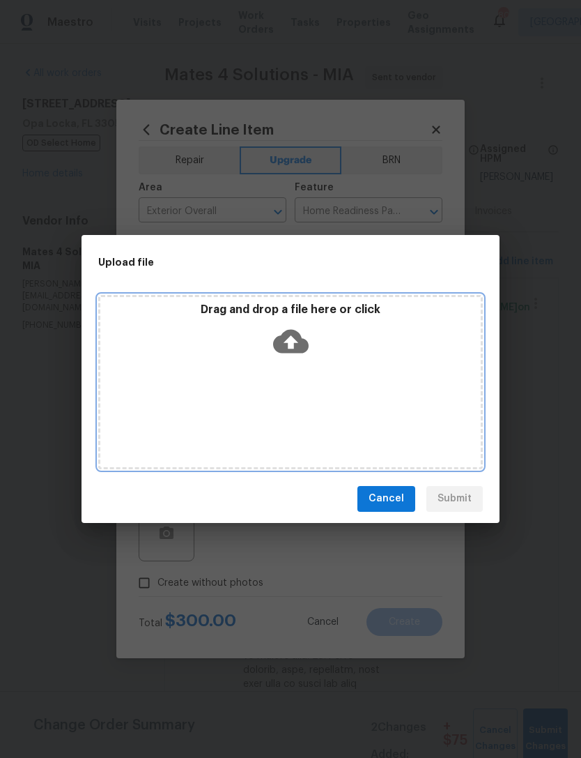
click at [289, 335] on icon at bounding box center [291, 341] width 36 height 24
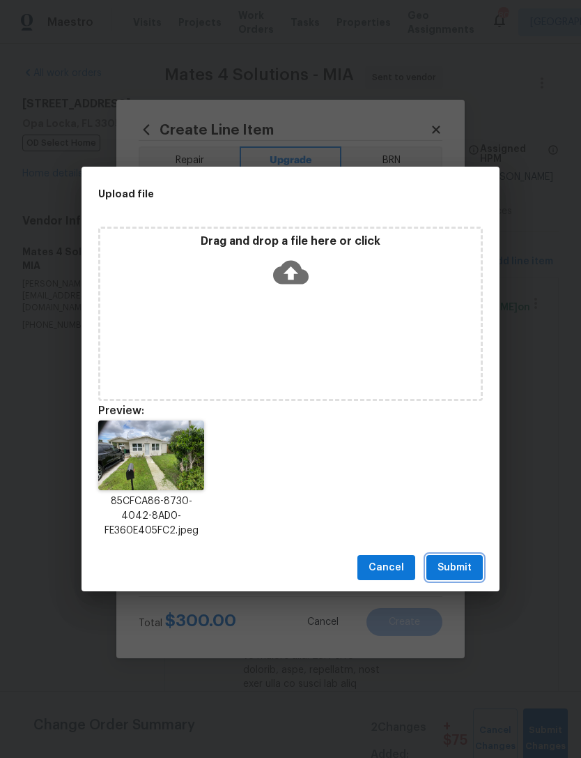
click at [464, 557] on button "Submit" at bounding box center [455, 568] width 56 height 26
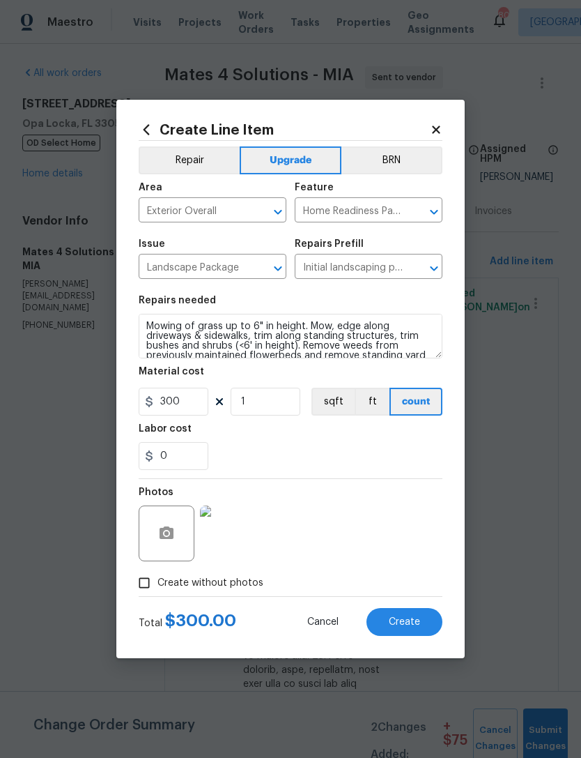
click at [412, 612] on button "Create" at bounding box center [405, 622] width 76 height 28
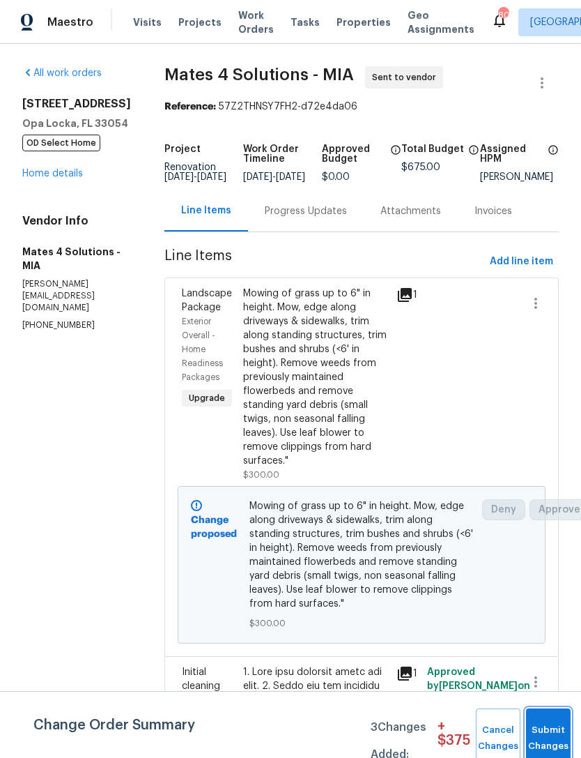
click at [544, 730] on button "Submit Changes" at bounding box center [548, 738] width 45 height 60
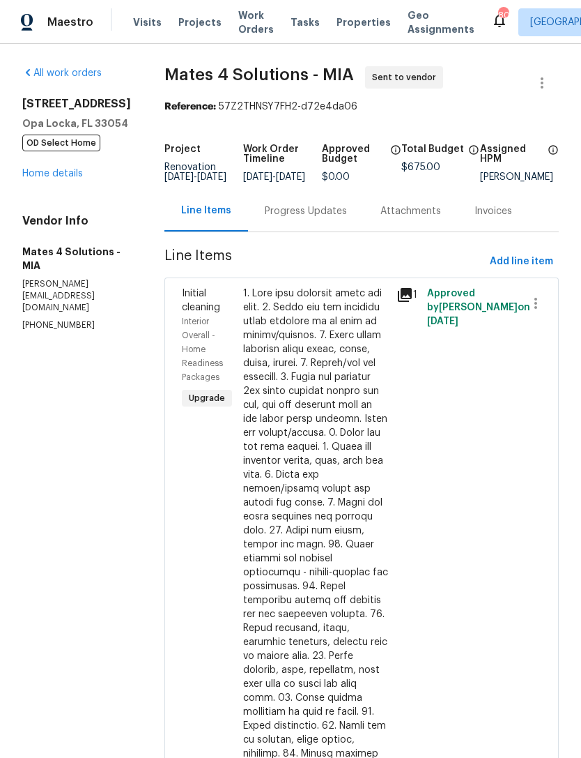
click at [103, 593] on section "All work orders 2421 NW 152nd St Opa Locka, FL 33054 OD Select Home Home detail…" at bounding box center [76, 653] width 109 height 1175
